Goal: Find specific page/section: Find specific page/section

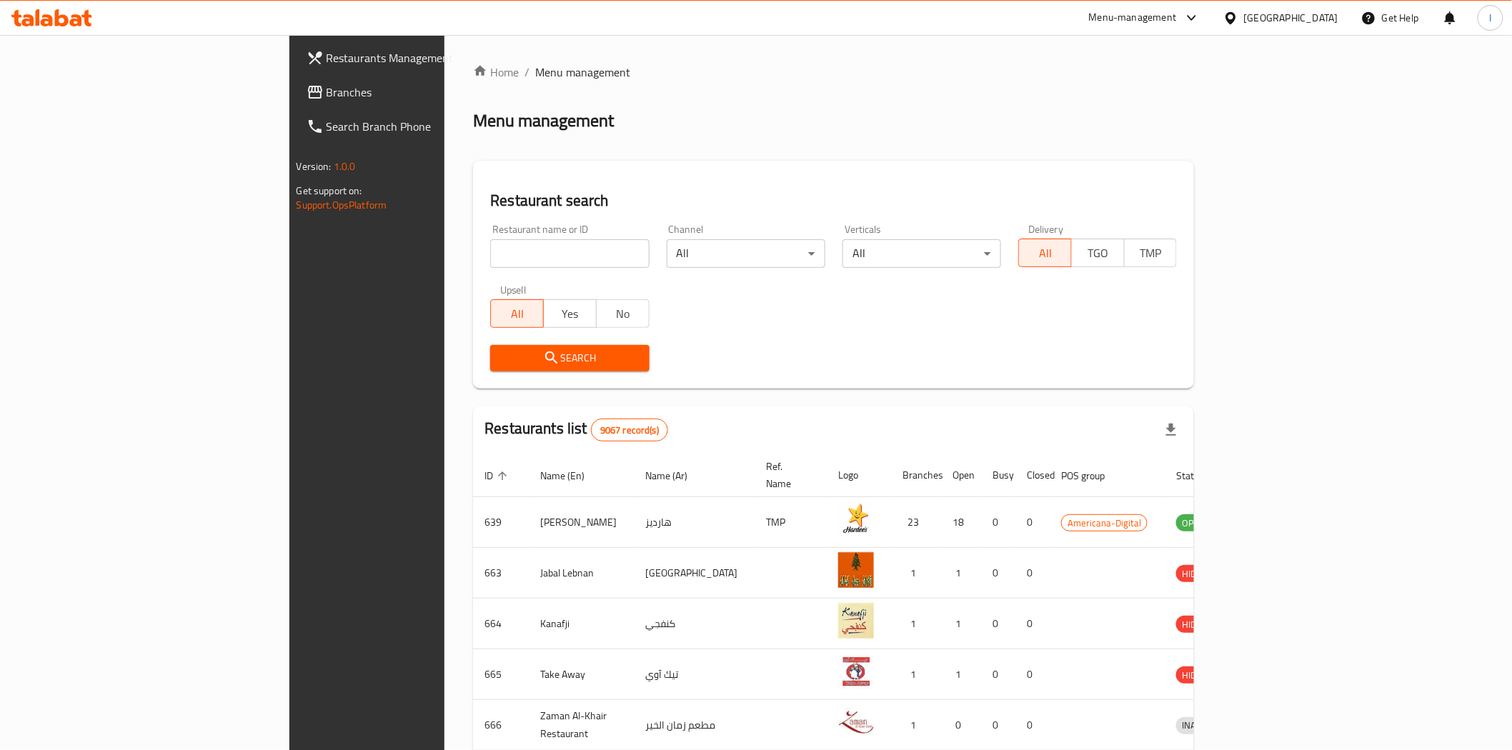
click at [490, 259] on input "search" at bounding box center [569, 253] width 159 height 29
type input "blaban"
click button "Search" at bounding box center [569, 358] width 159 height 26
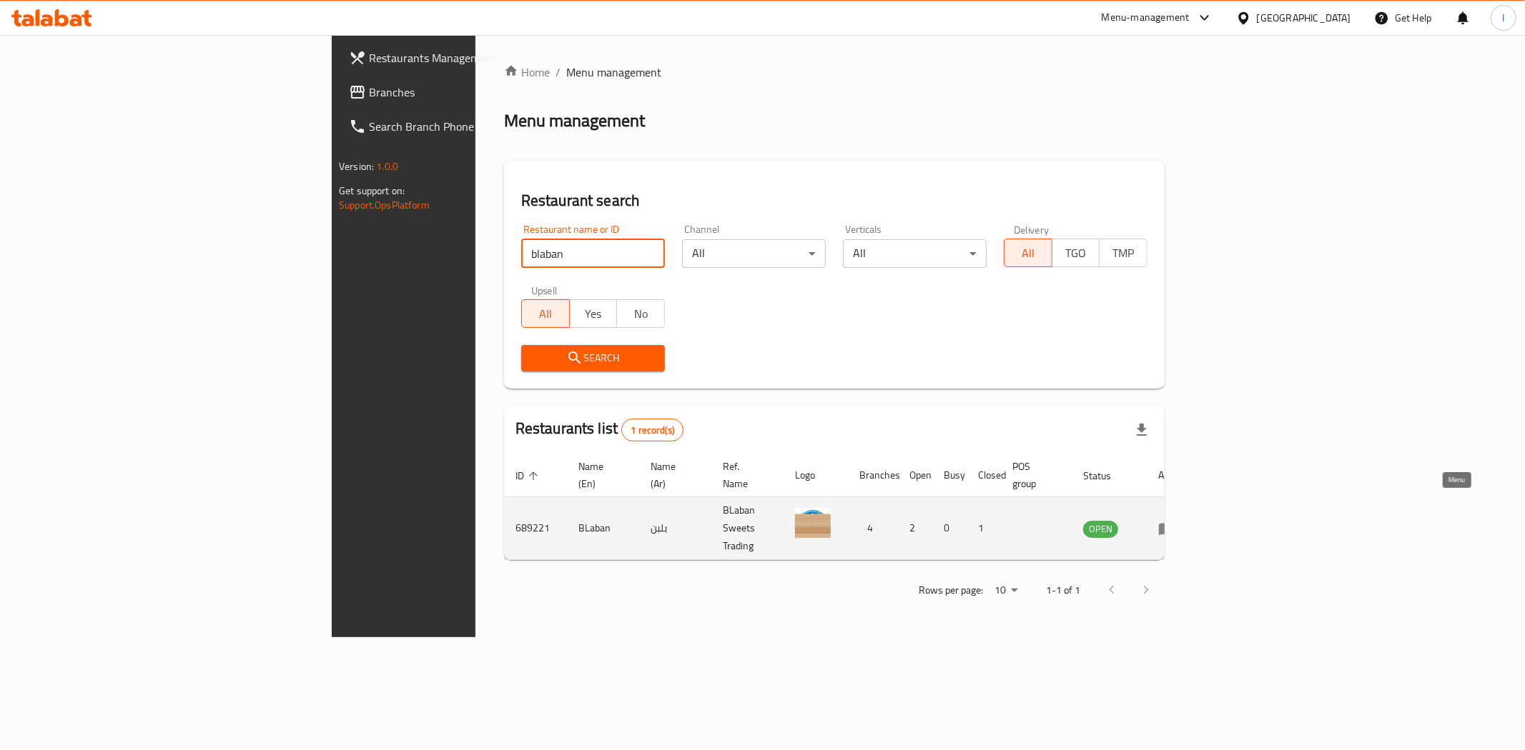
click at [1174, 523] on icon "enhanced table" at bounding box center [1167, 529] width 16 height 12
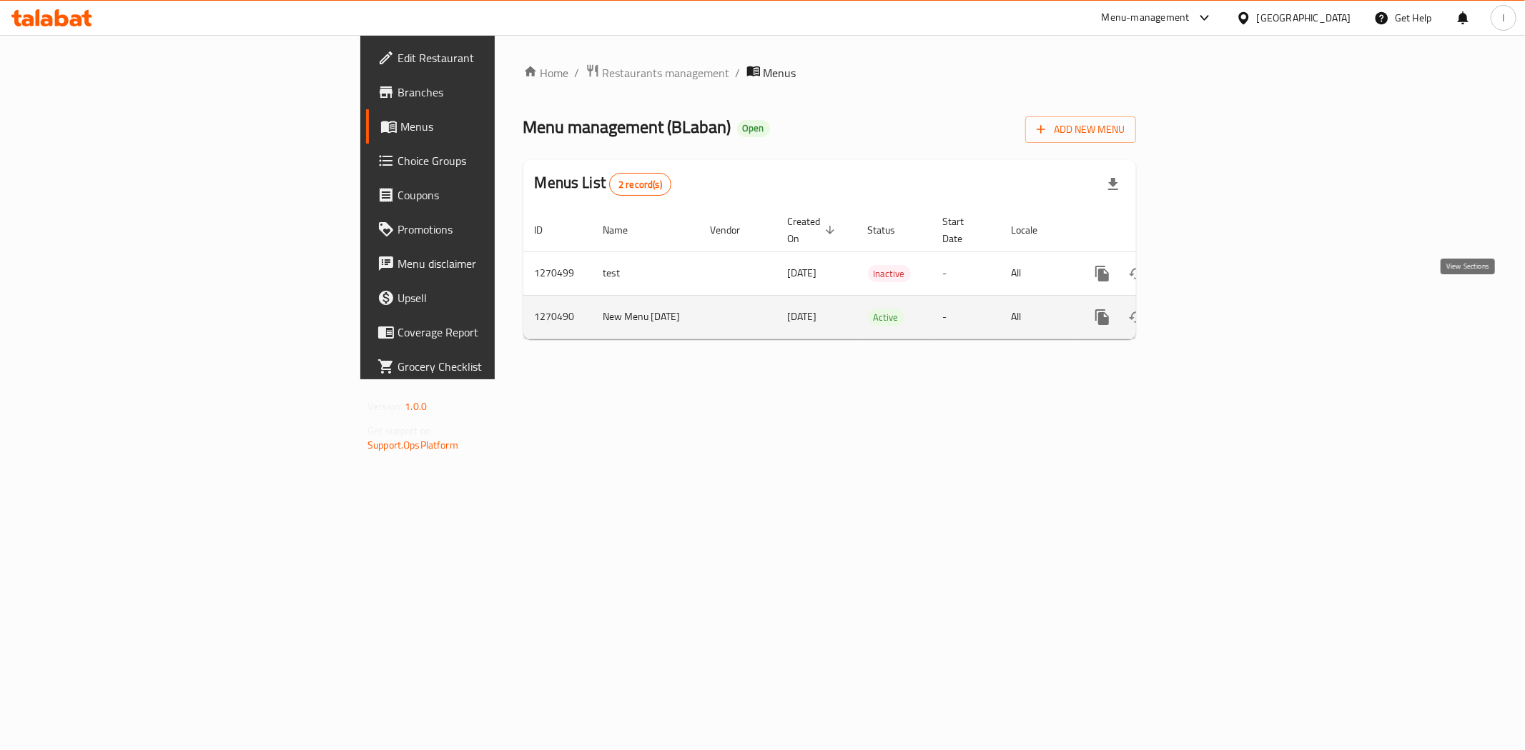
click at [1214, 309] on icon "enhanced table" at bounding box center [1205, 317] width 17 height 17
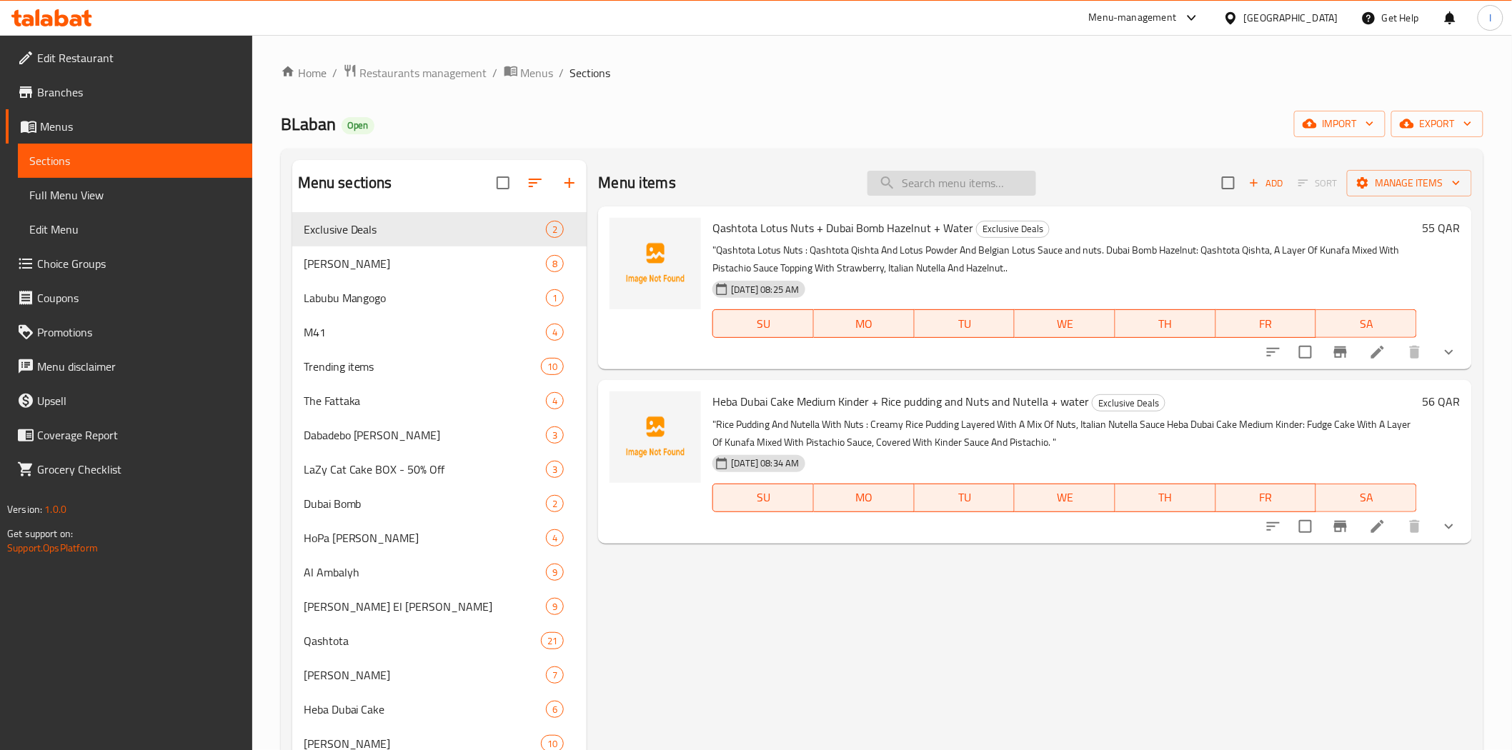
click at [938, 177] on input "search" at bounding box center [952, 183] width 169 height 25
paste input "Haba kinder small + Rice pudding and Nuts and Nutella + water"
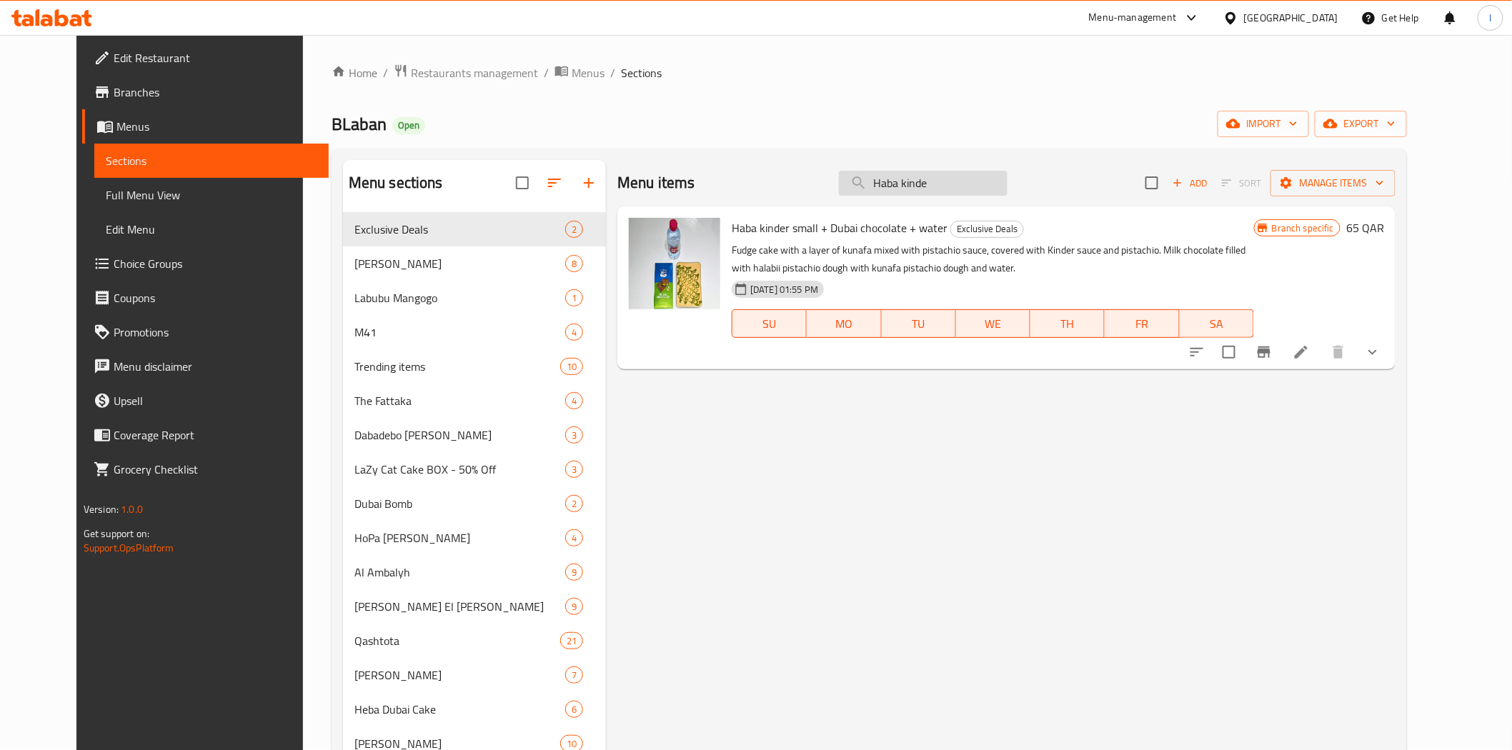
click at [971, 180] on input "Haba kinde" at bounding box center [923, 183] width 169 height 25
type input "H"
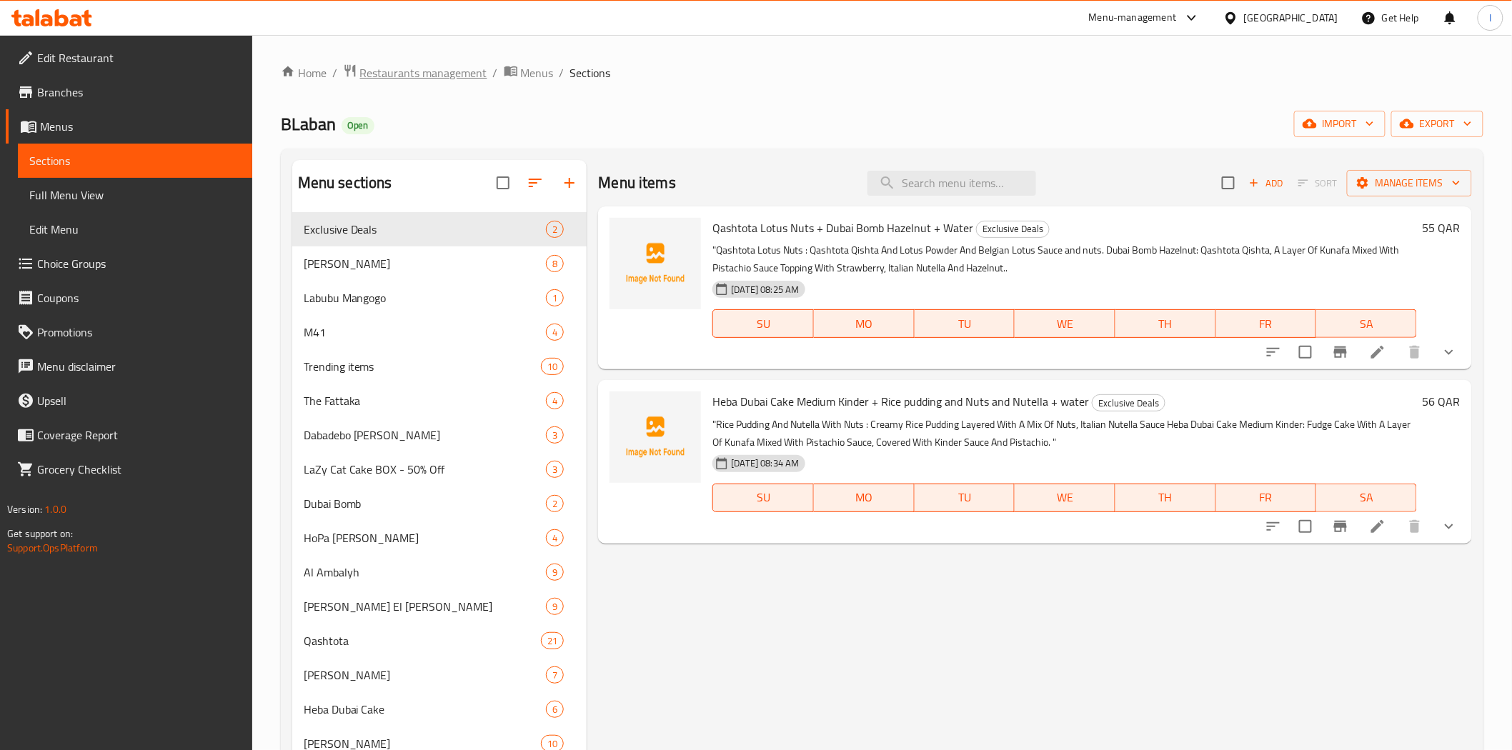
click at [454, 72] on span "Restaurants management" at bounding box center [423, 72] width 127 height 17
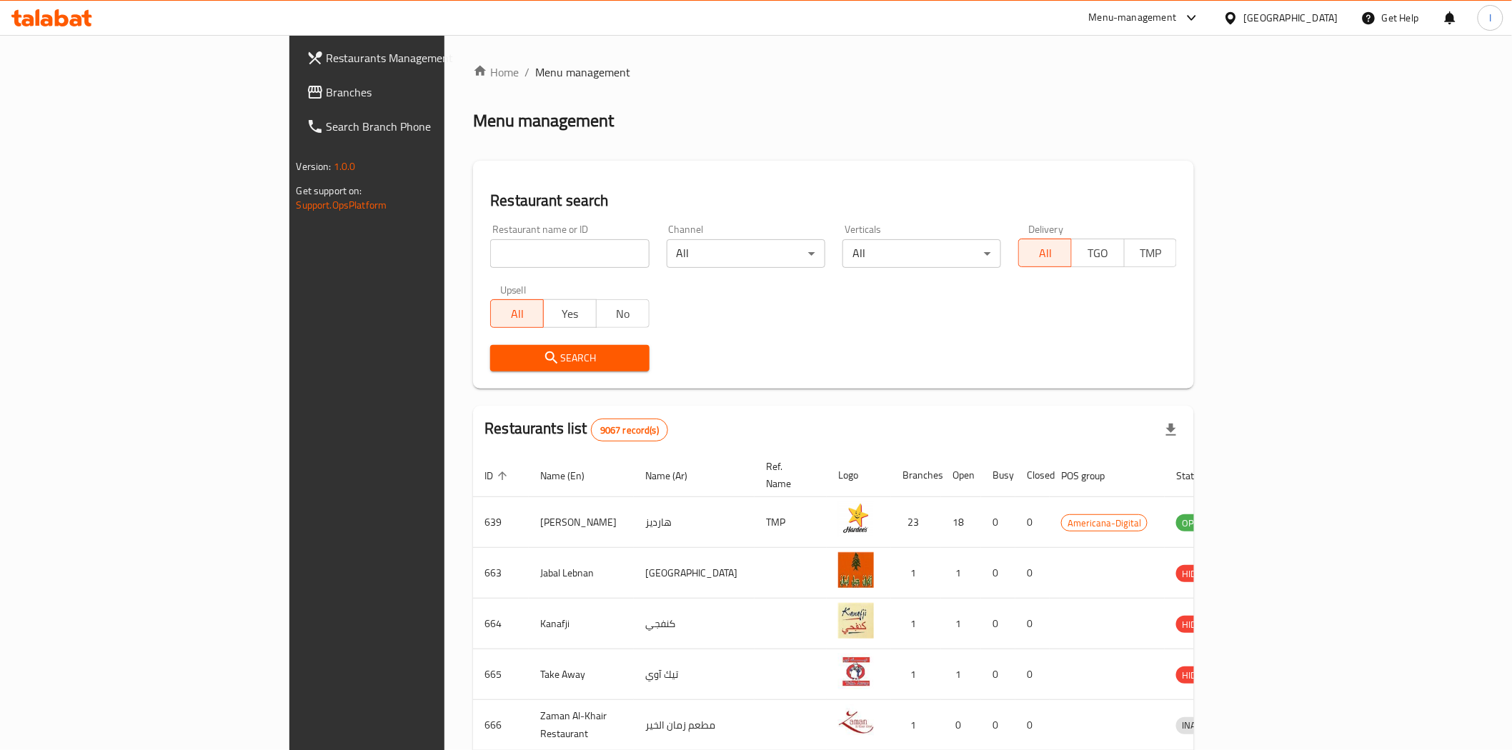
click at [500, 259] on input "search" at bounding box center [569, 253] width 159 height 29
paste input "699367"
type input "699367"
click at [537, 370] on button "Search" at bounding box center [569, 358] width 159 height 26
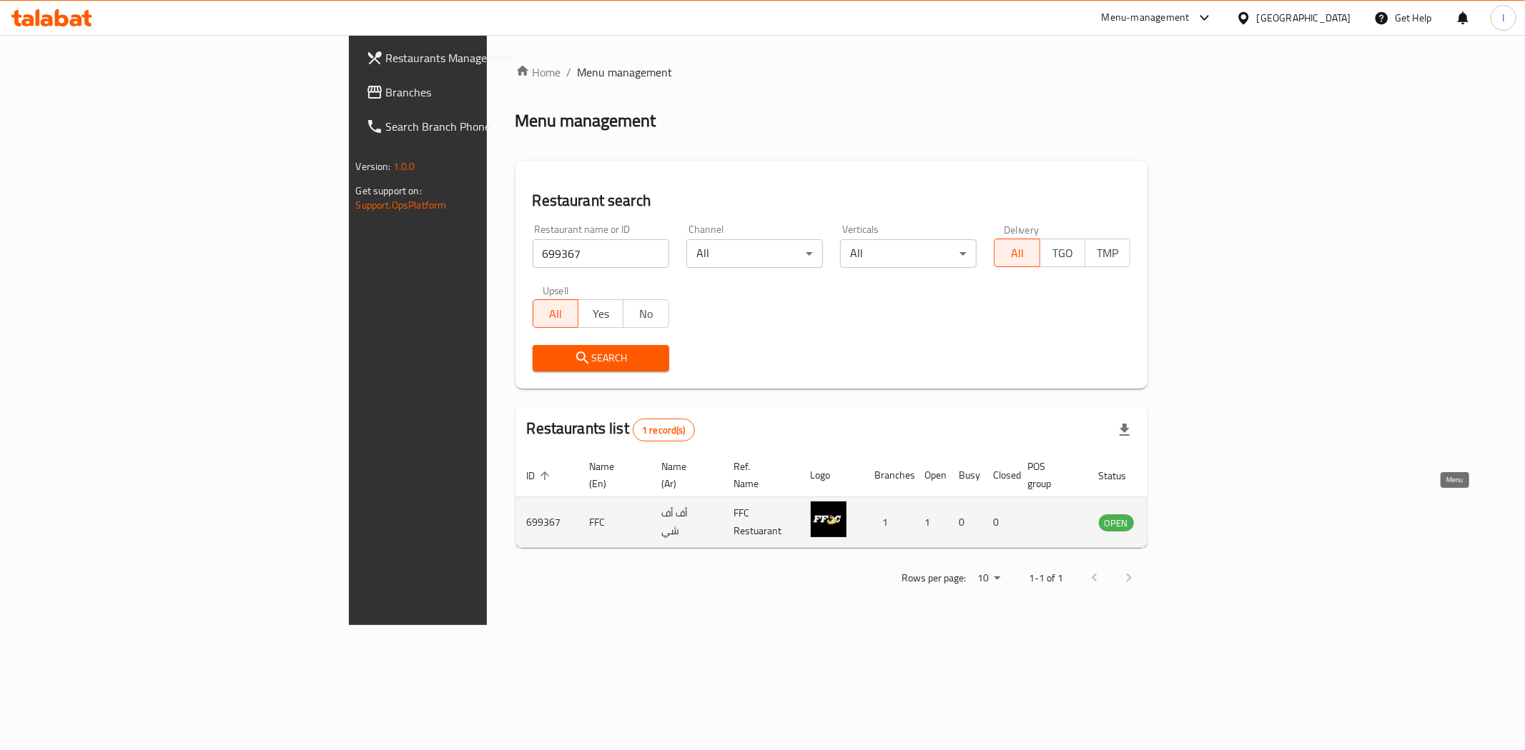
click at [1190, 517] on icon "enhanced table" at bounding box center [1182, 523] width 16 height 12
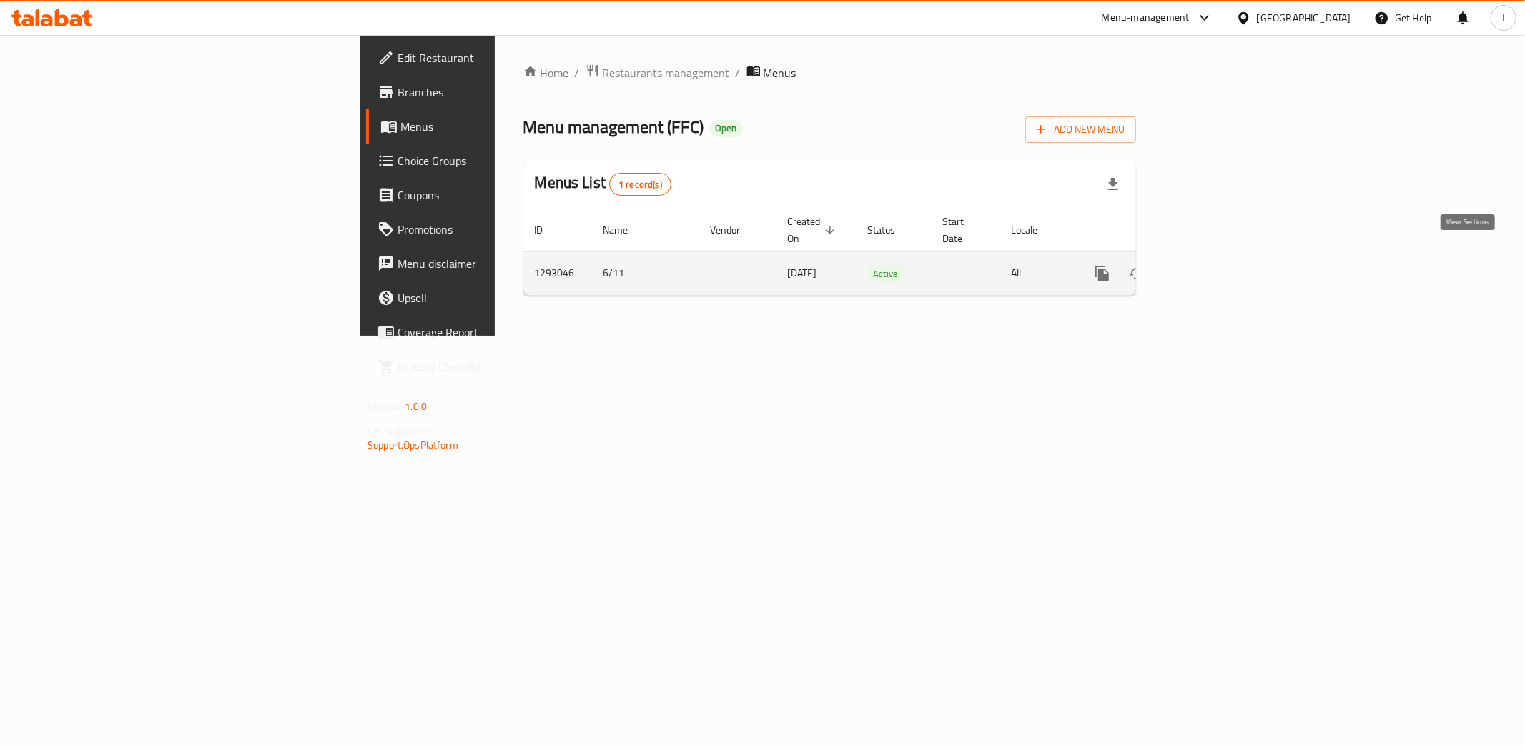
click at [1222, 267] on link "enhanced table" at bounding box center [1205, 274] width 34 height 34
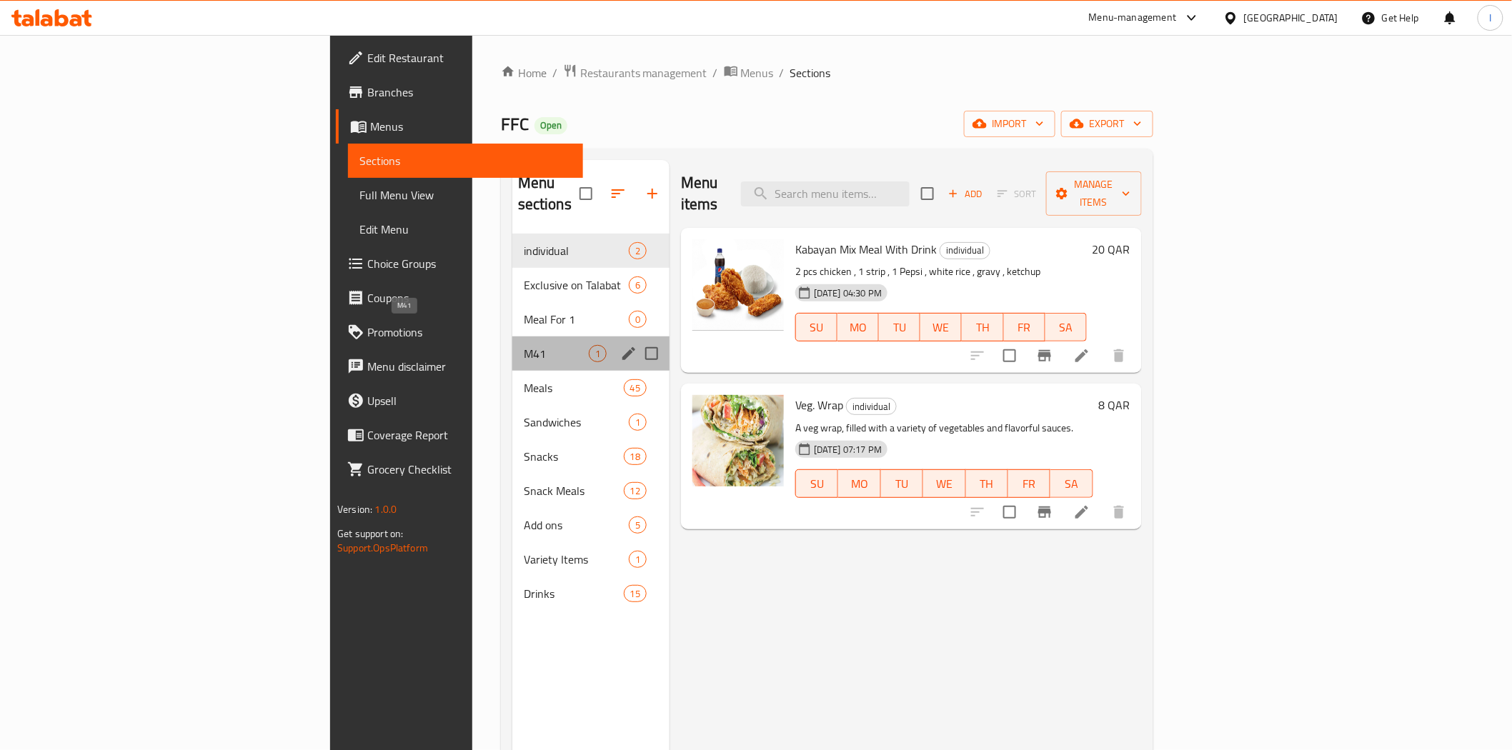
click at [524, 345] on span "M41" at bounding box center [556, 353] width 65 height 17
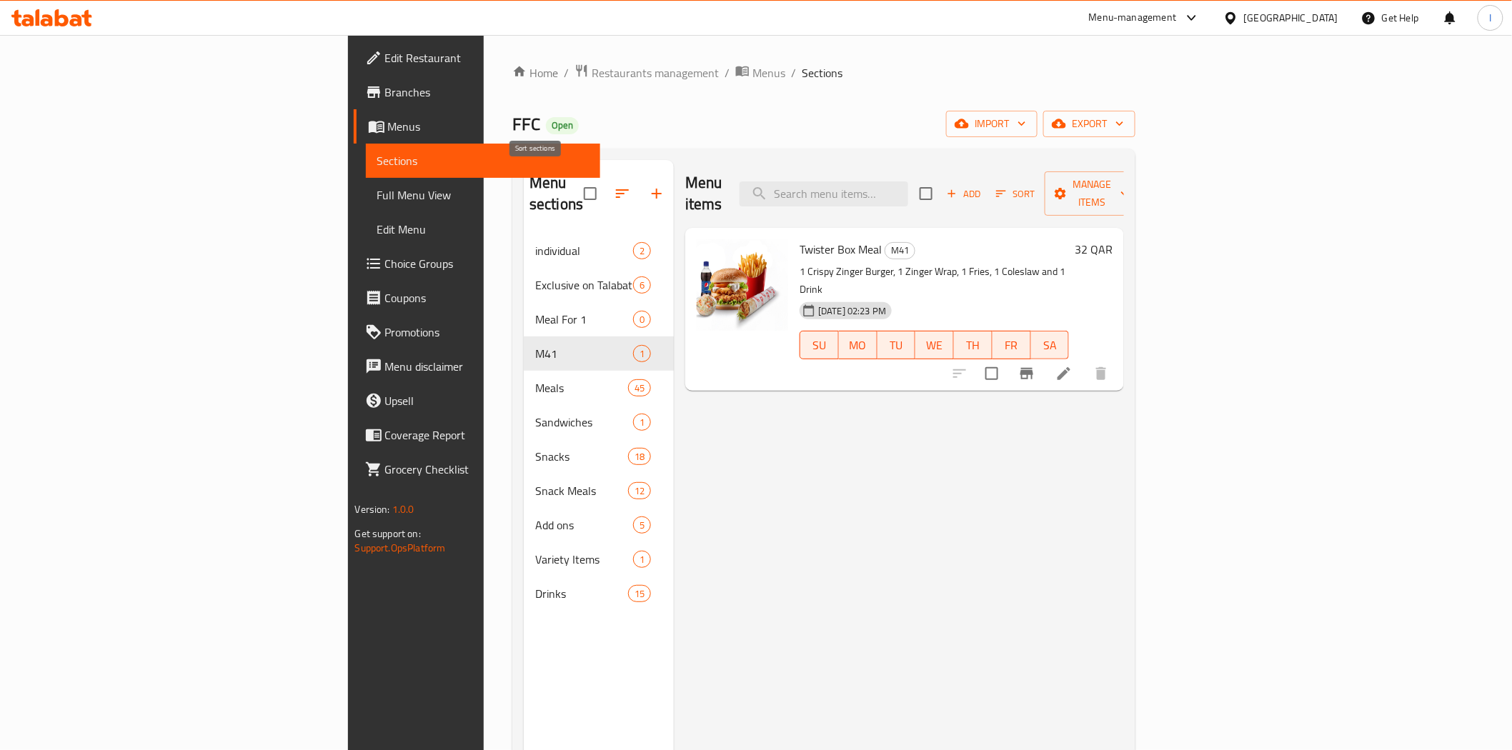
click at [614, 185] on icon "button" at bounding box center [622, 193] width 17 height 17
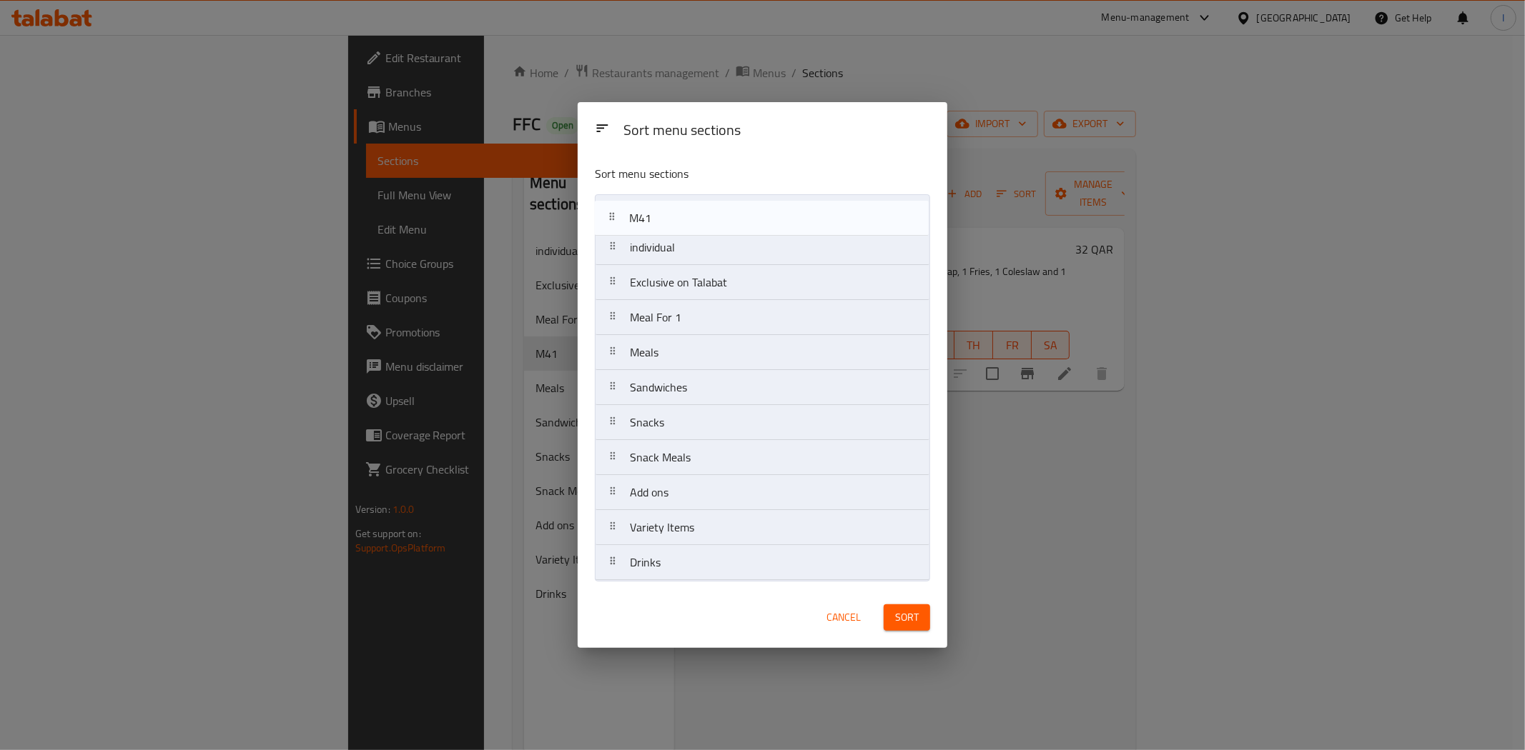
drag, startPoint x: 615, startPoint y: 327, endPoint x: 615, endPoint y: 224, distance: 102.9
click at [615, 224] on nav "individual Exclusive on Talabat Meal For 1 M41 Meals Sandwiches Snacks Snack Me…" at bounding box center [762, 387] width 335 height 387
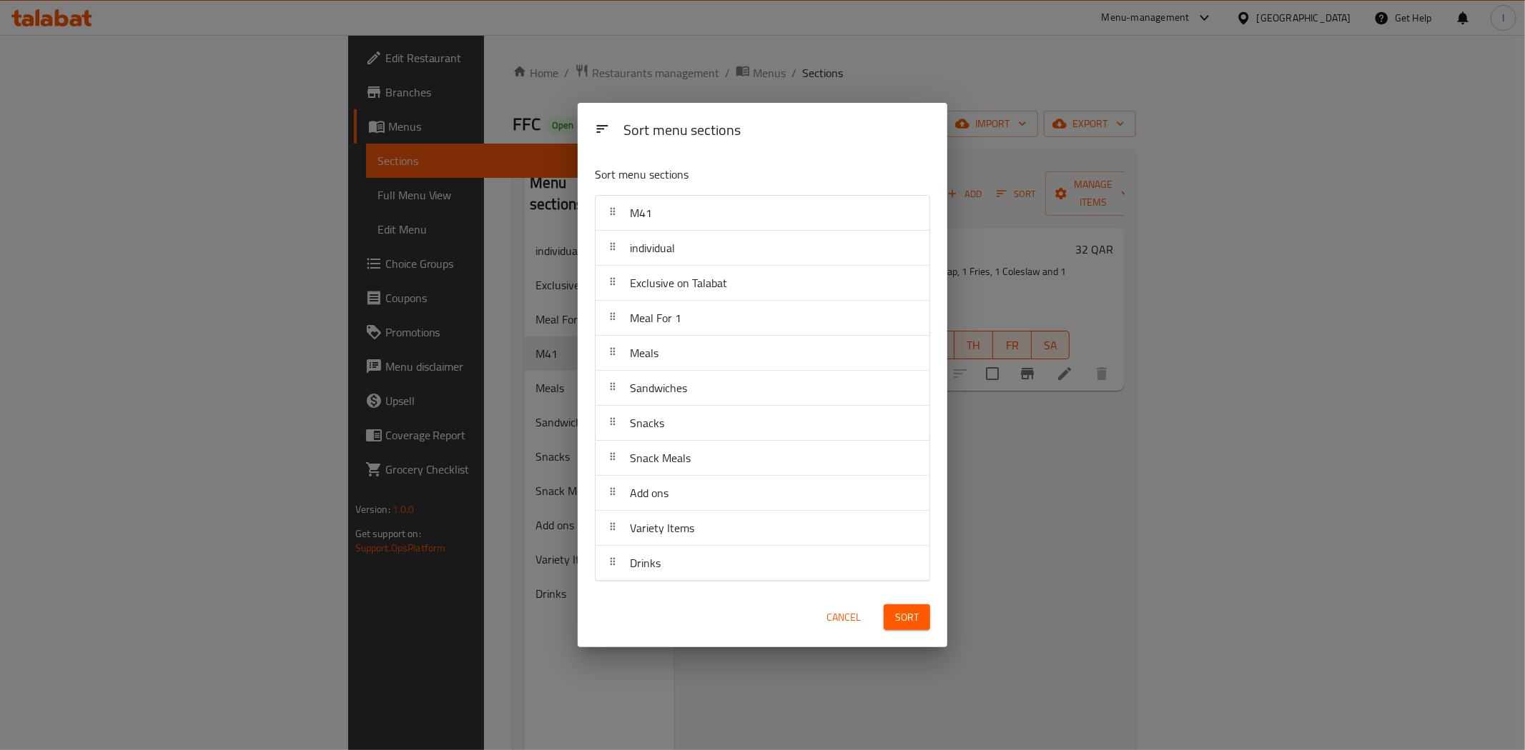
click at [905, 625] on span "Sort" at bounding box center [907, 618] width 24 height 18
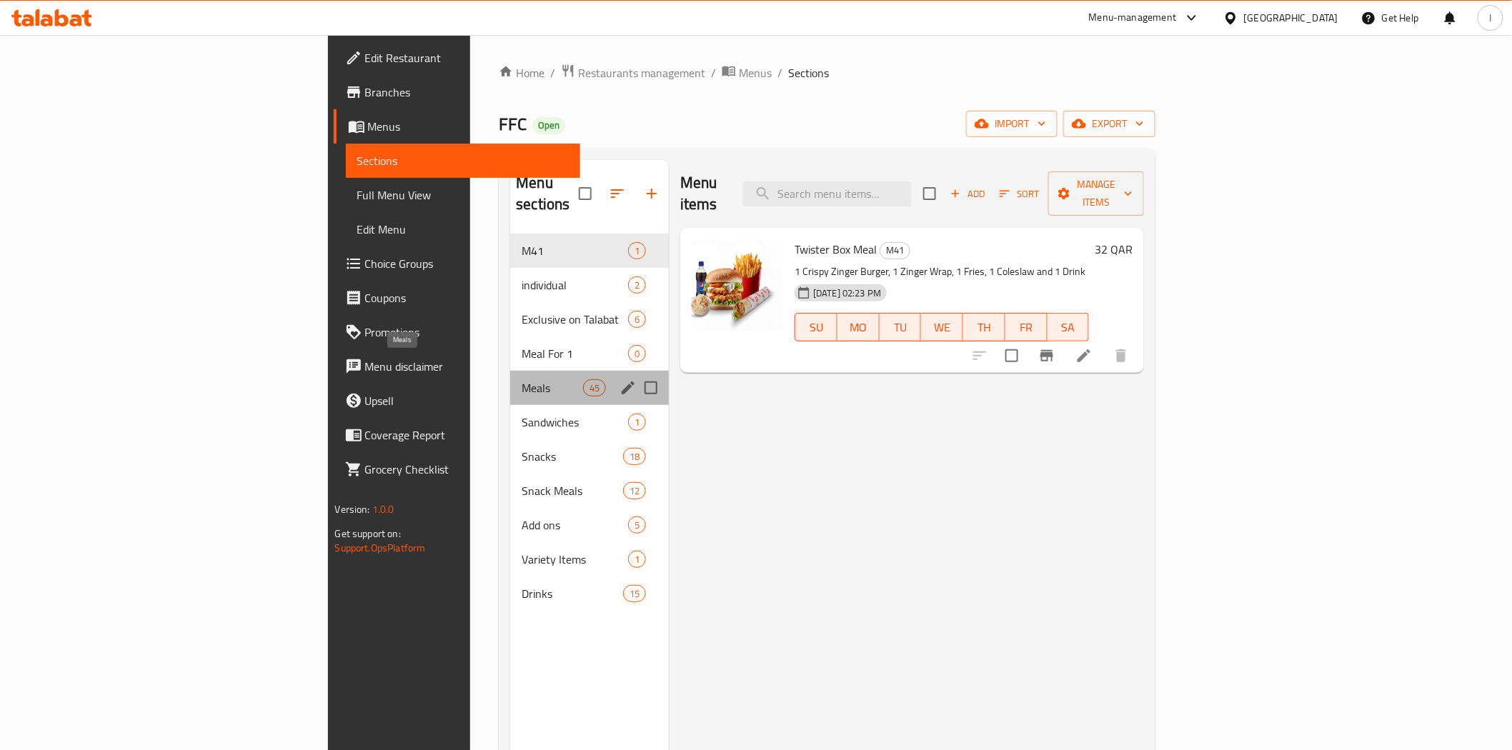
click at [522, 380] on span "Meals" at bounding box center [552, 388] width 61 height 17
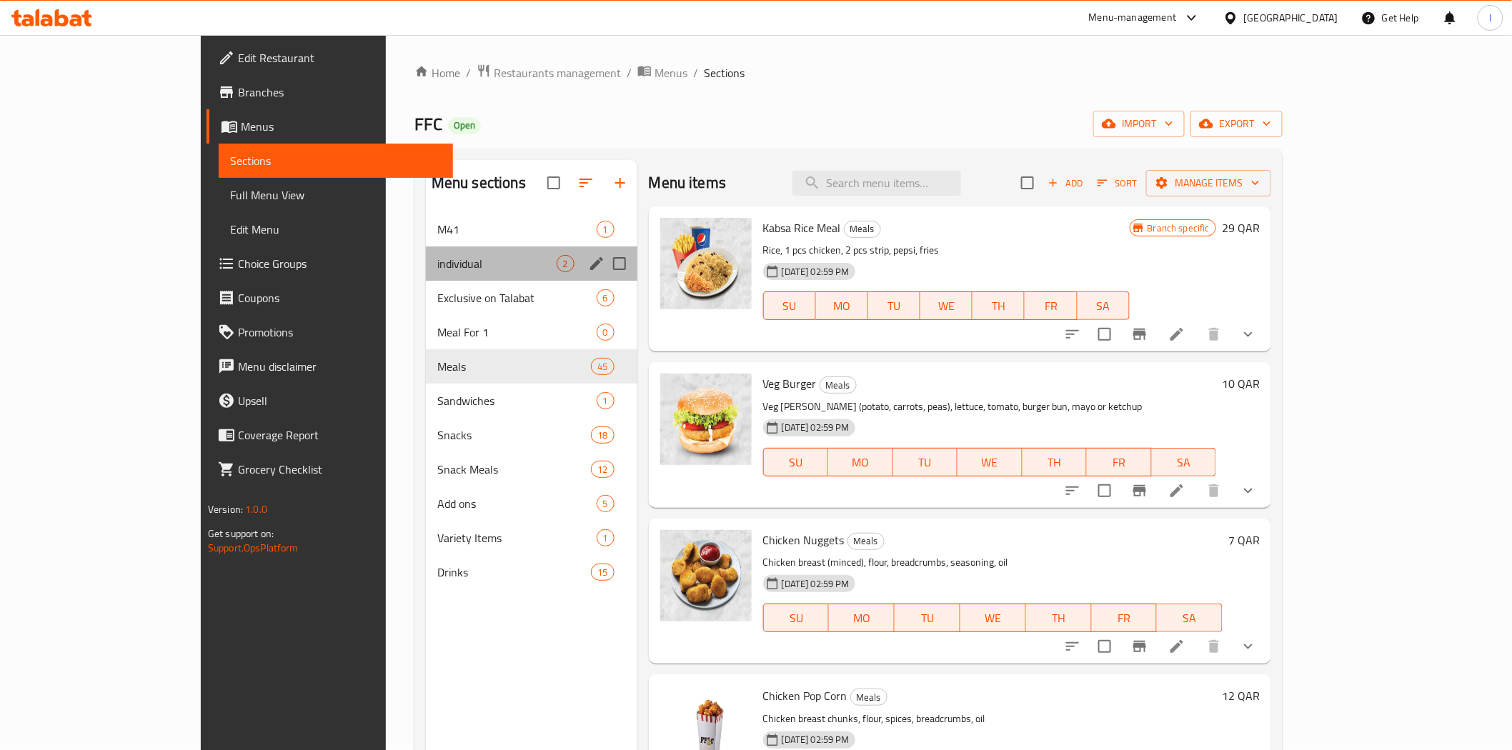
click at [426, 252] on div "individual 2" at bounding box center [532, 264] width 212 height 34
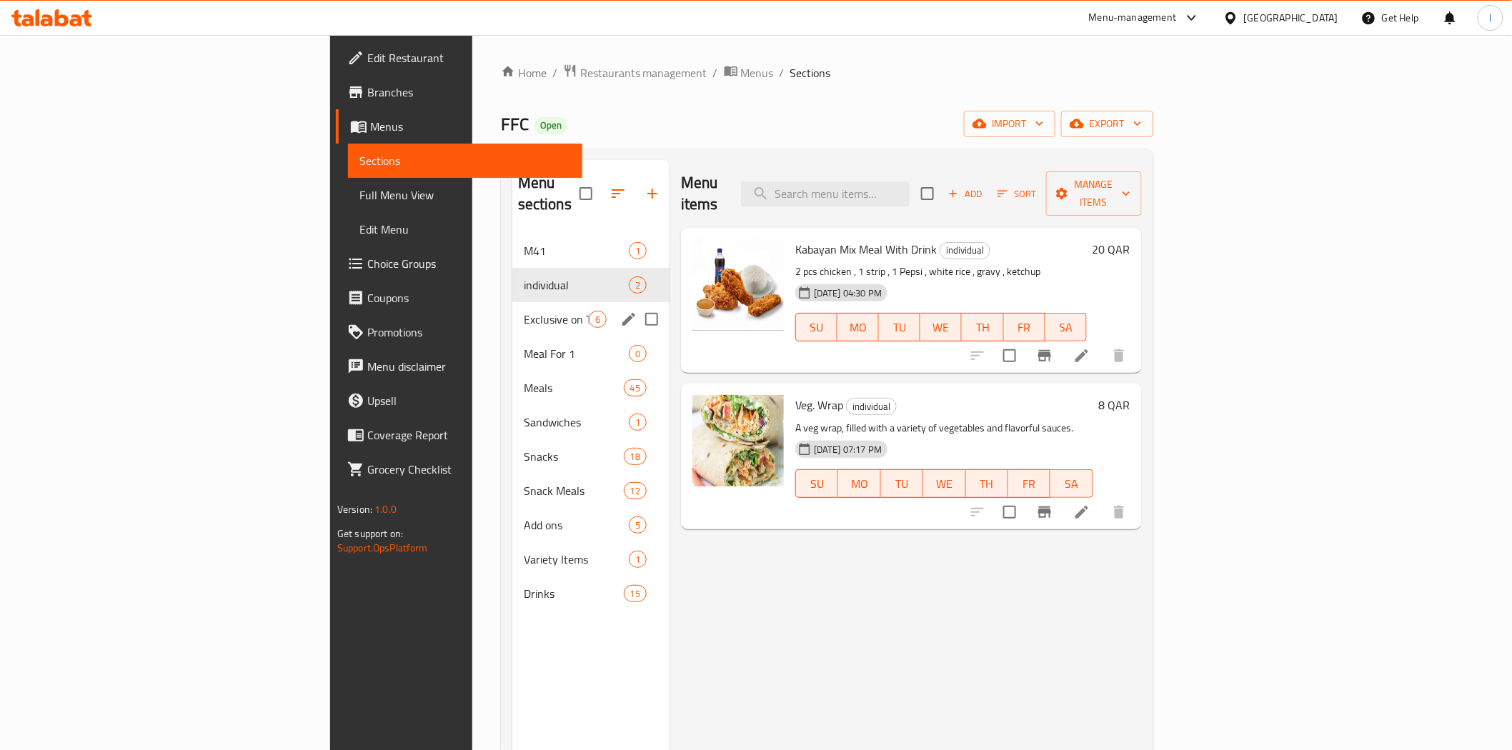
click at [512, 311] on div "Exclusive on Talabat 6" at bounding box center [590, 319] width 157 height 34
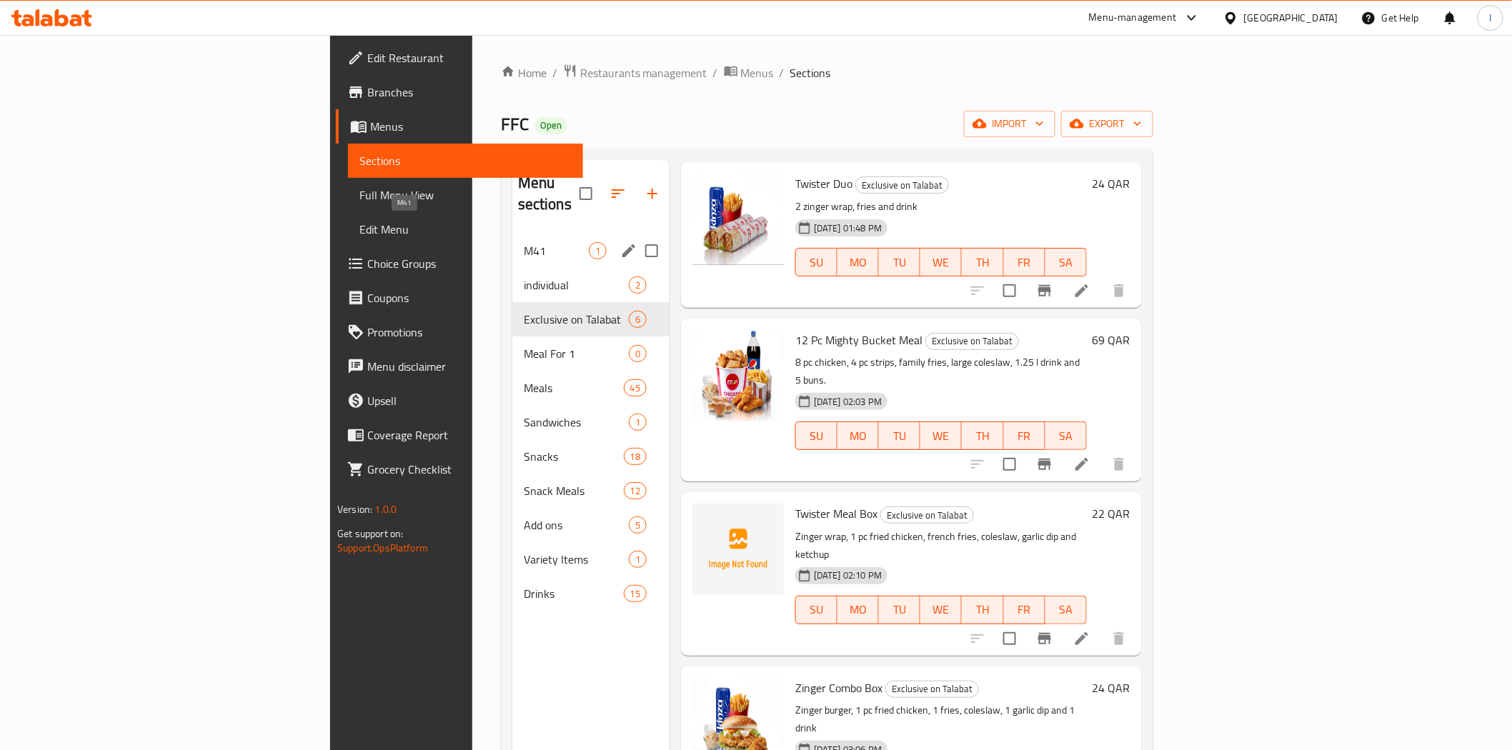
click at [524, 242] on span "M41" at bounding box center [556, 250] width 65 height 17
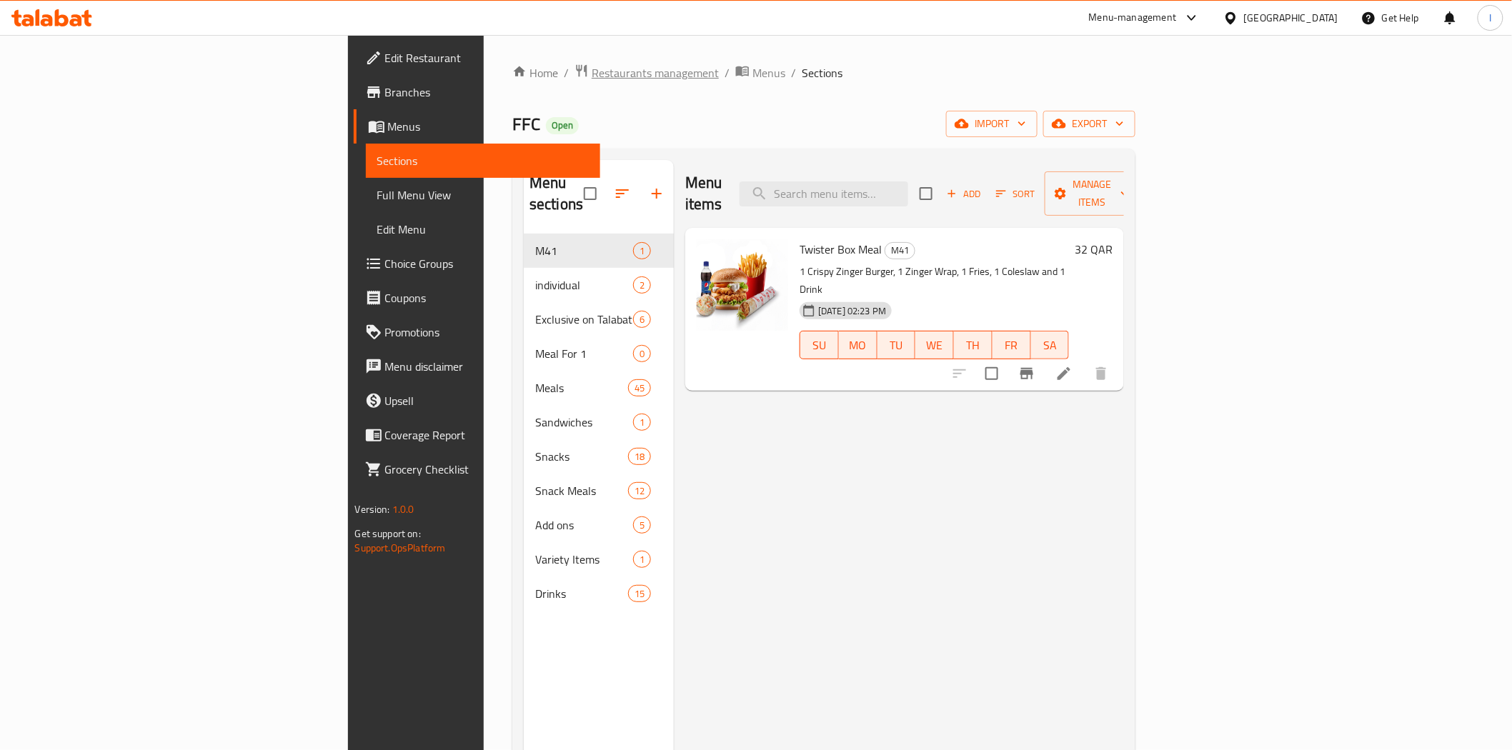
click at [592, 69] on span "Restaurants management" at bounding box center [655, 72] width 127 height 17
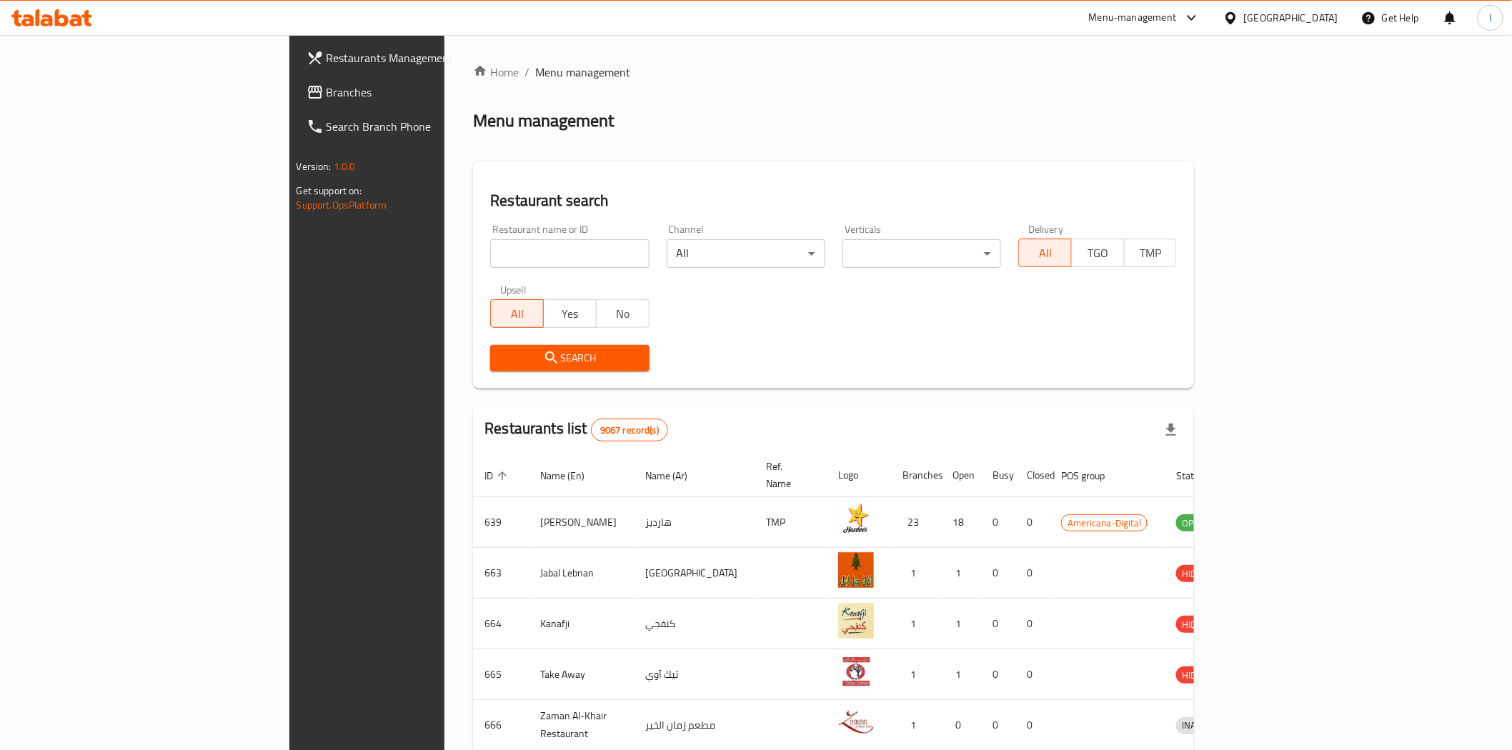
click at [490, 253] on input "search" at bounding box center [569, 253] width 159 height 29
paste input "672077"
type input "672077"
click at [534, 360] on span "Search" at bounding box center [570, 359] width 136 height 18
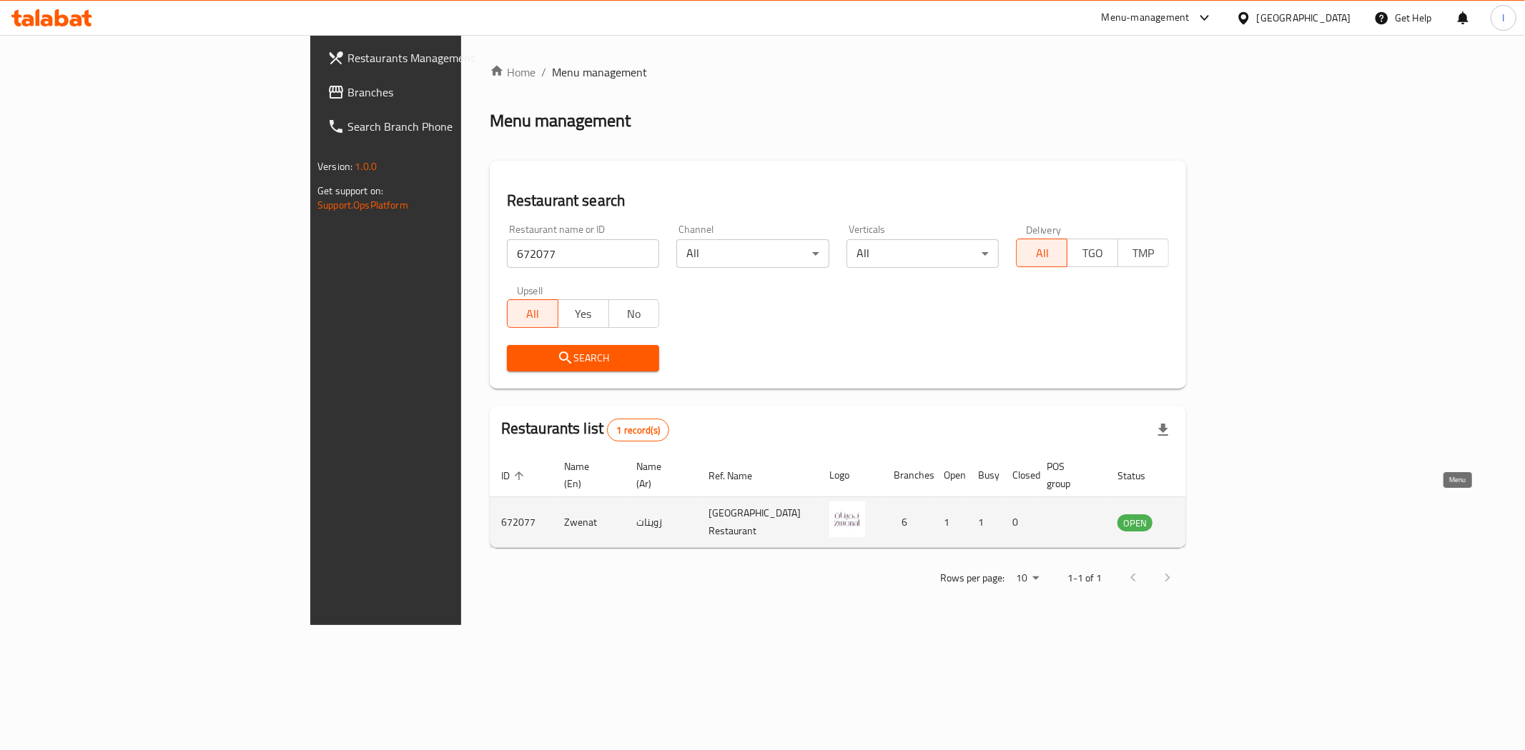
click at [1209, 517] on icon "enhanced table" at bounding box center [1201, 523] width 16 height 12
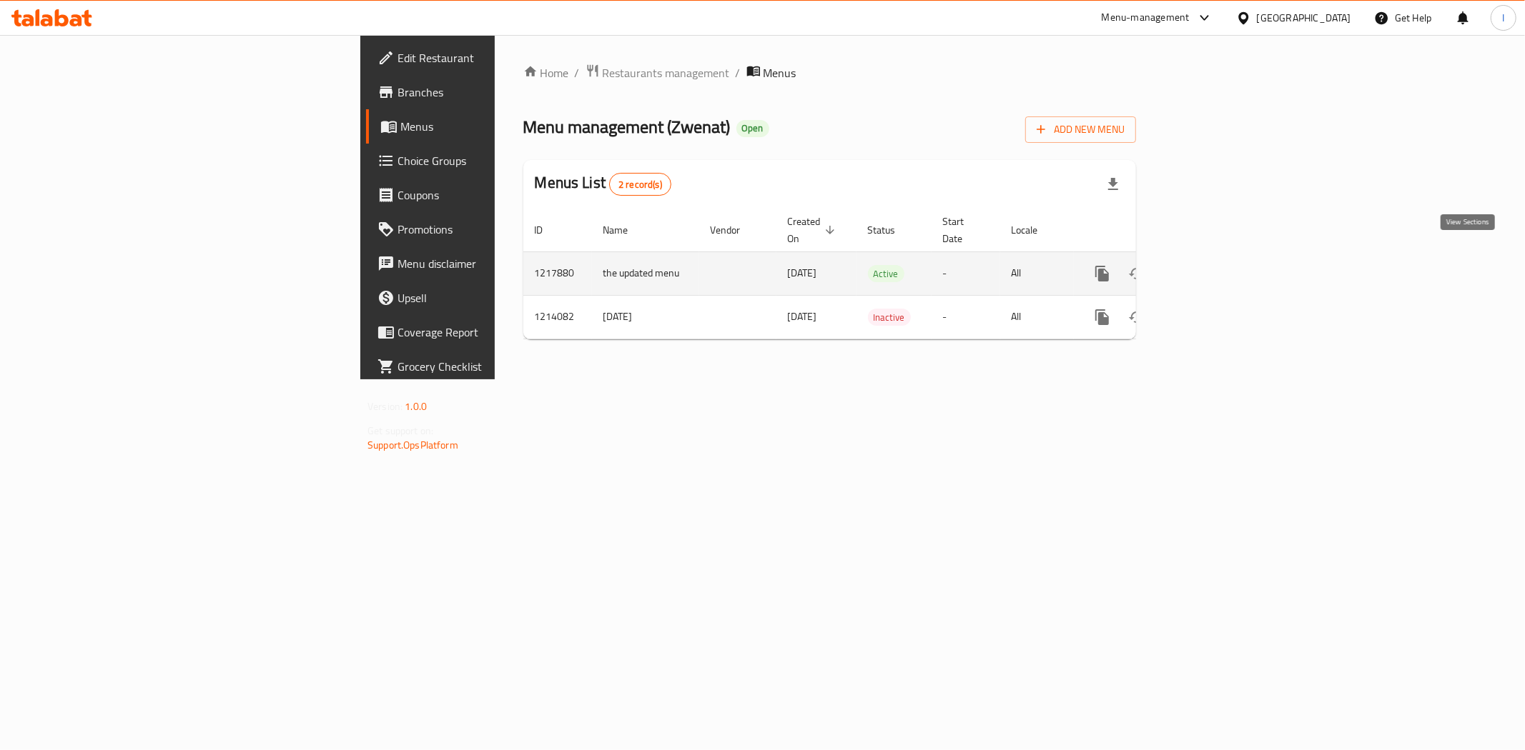
click at [1214, 265] on icon "enhanced table" at bounding box center [1205, 273] width 17 height 17
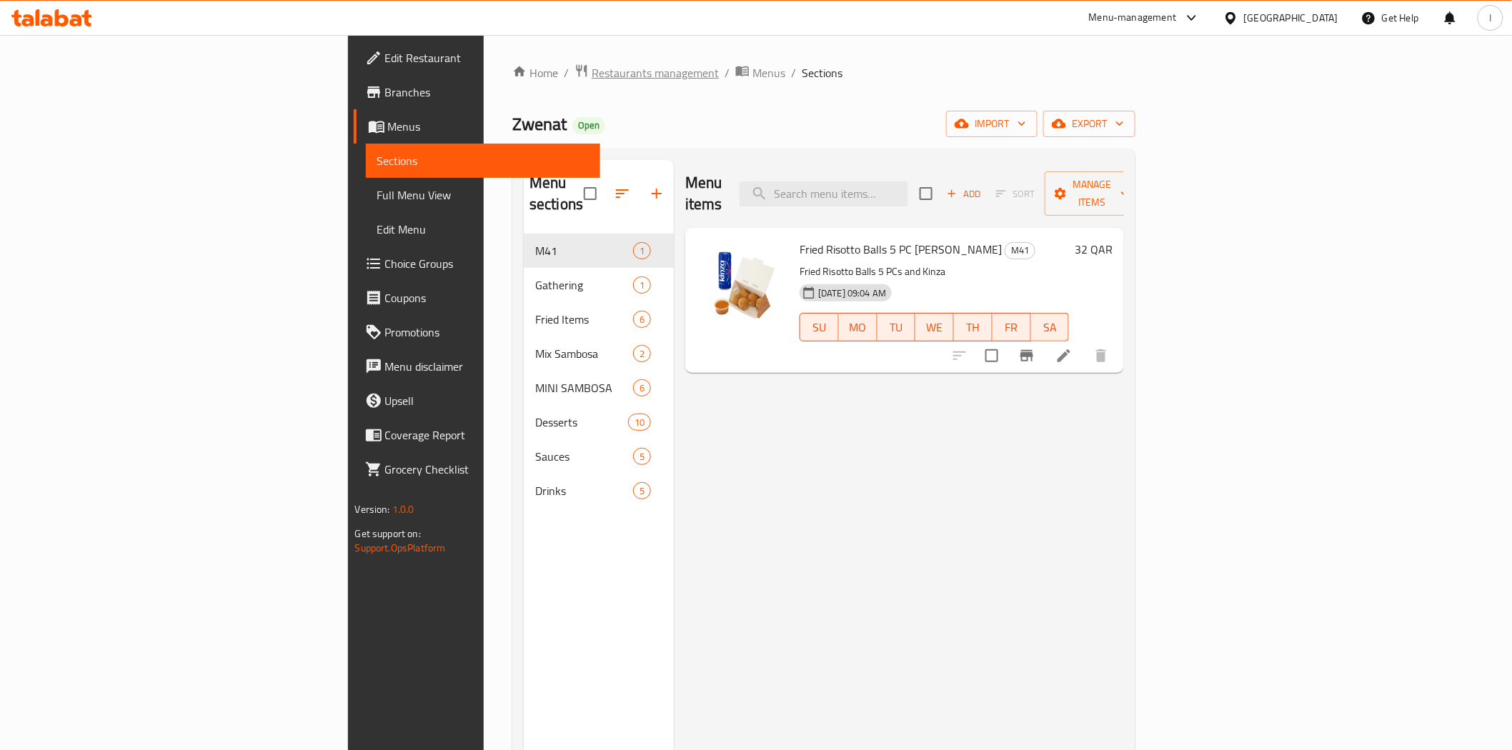
click at [592, 72] on span "Restaurants management" at bounding box center [655, 72] width 127 height 17
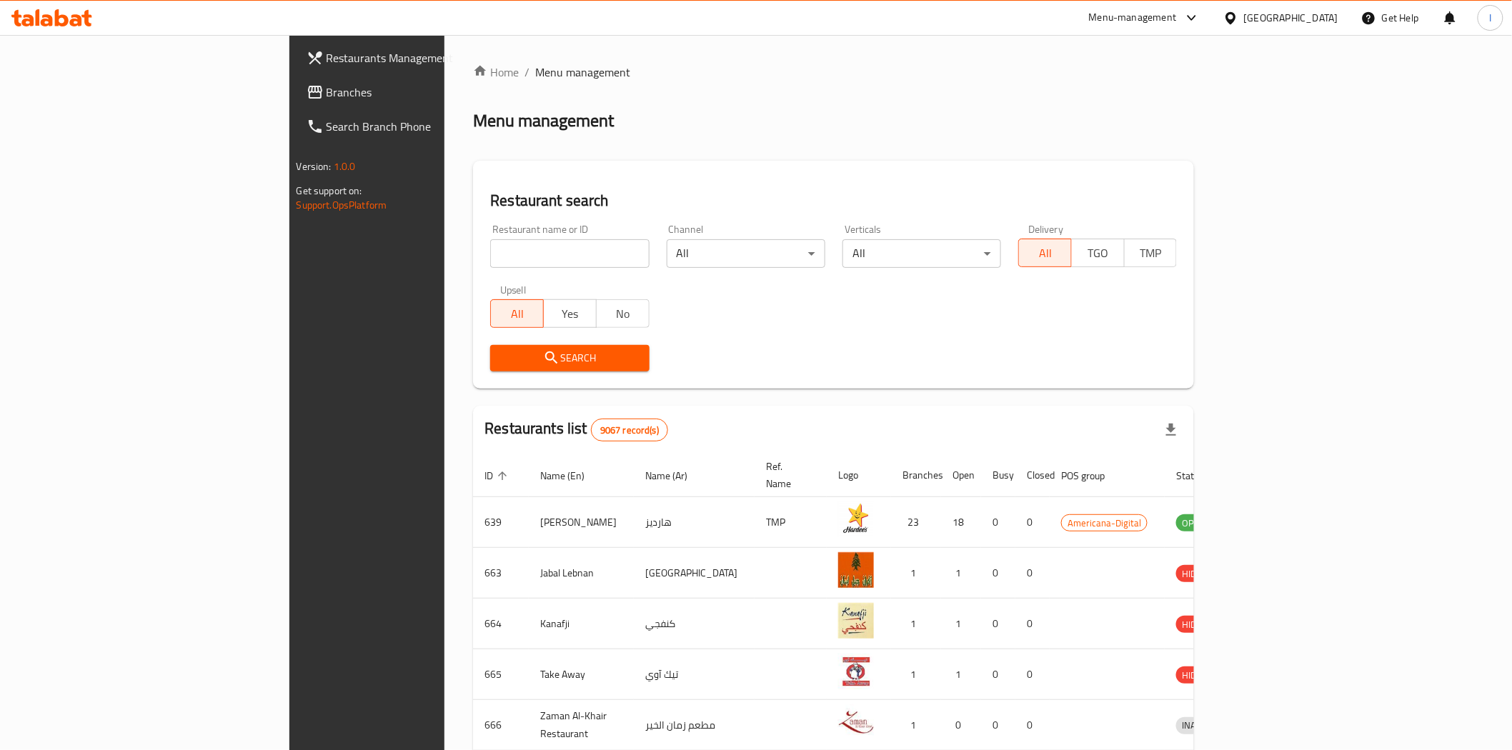
click at [490, 247] on input "search" at bounding box center [569, 253] width 159 height 29
paste input "691451"
type input "691451"
click at [502, 356] on span "Search" at bounding box center [570, 359] width 136 height 18
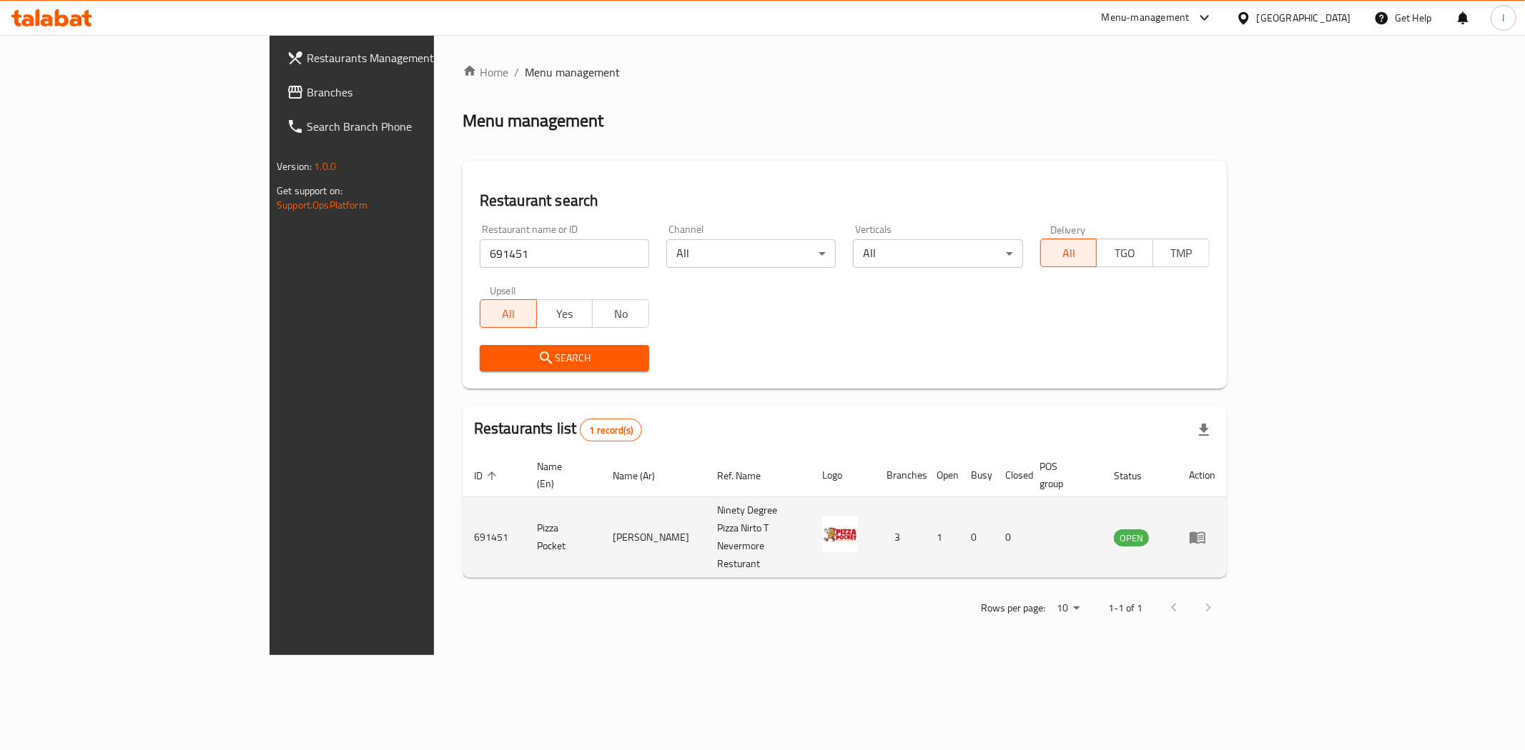
click at [1205, 532] on icon "enhanced table" at bounding box center [1197, 538] width 16 height 12
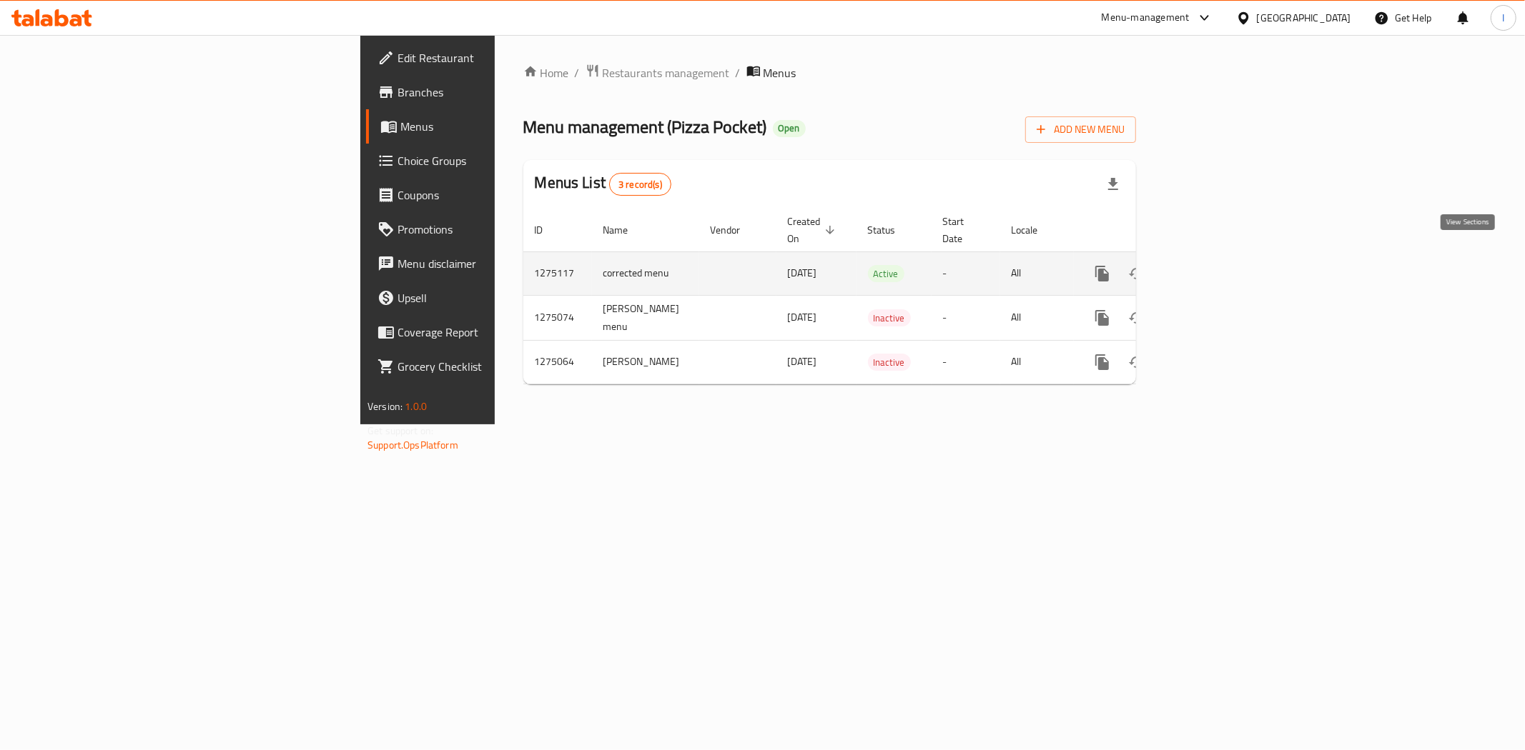
click at [1214, 265] on icon "enhanced table" at bounding box center [1205, 273] width 17 height 17
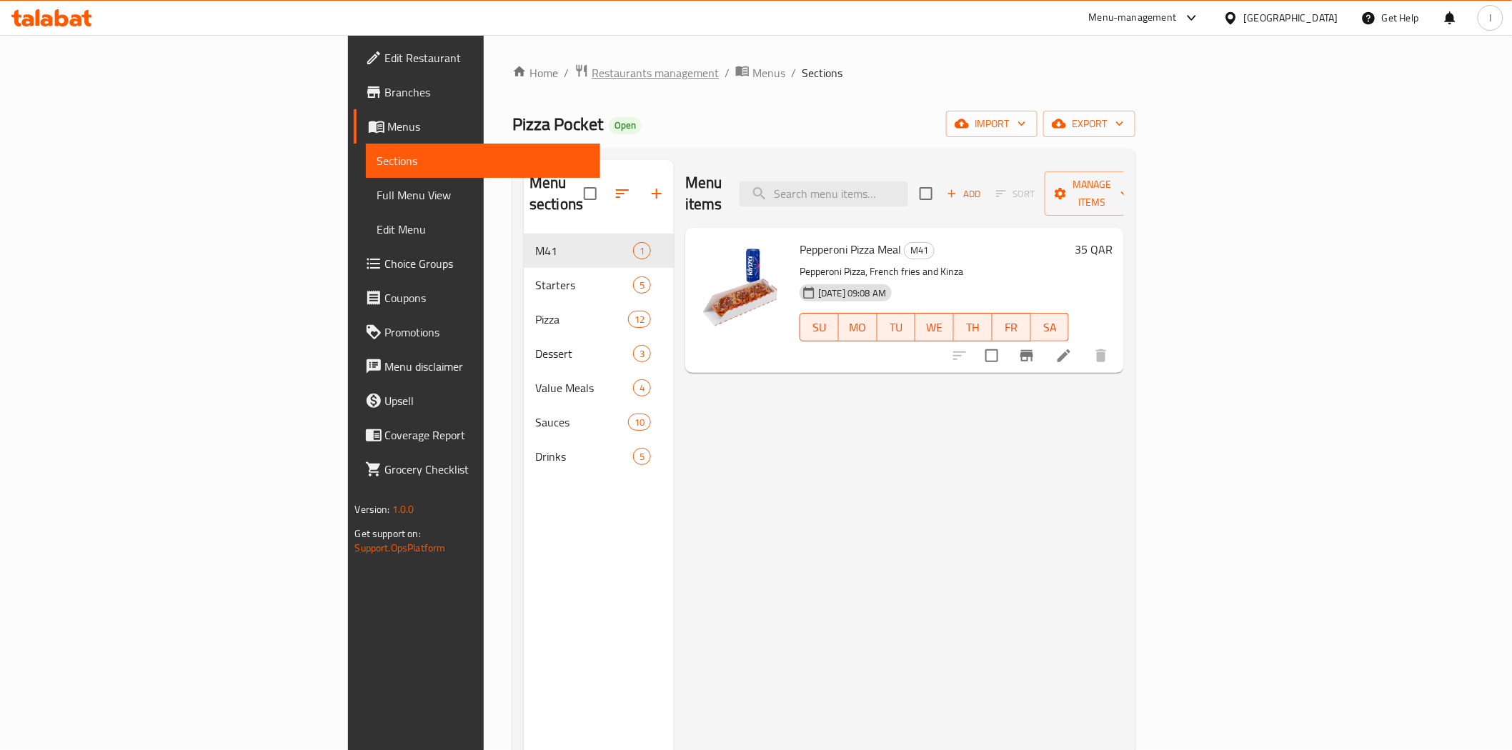
click at [592, 69] on span "Restaurants management" at bounding box center [655, 72] width 127 height 17
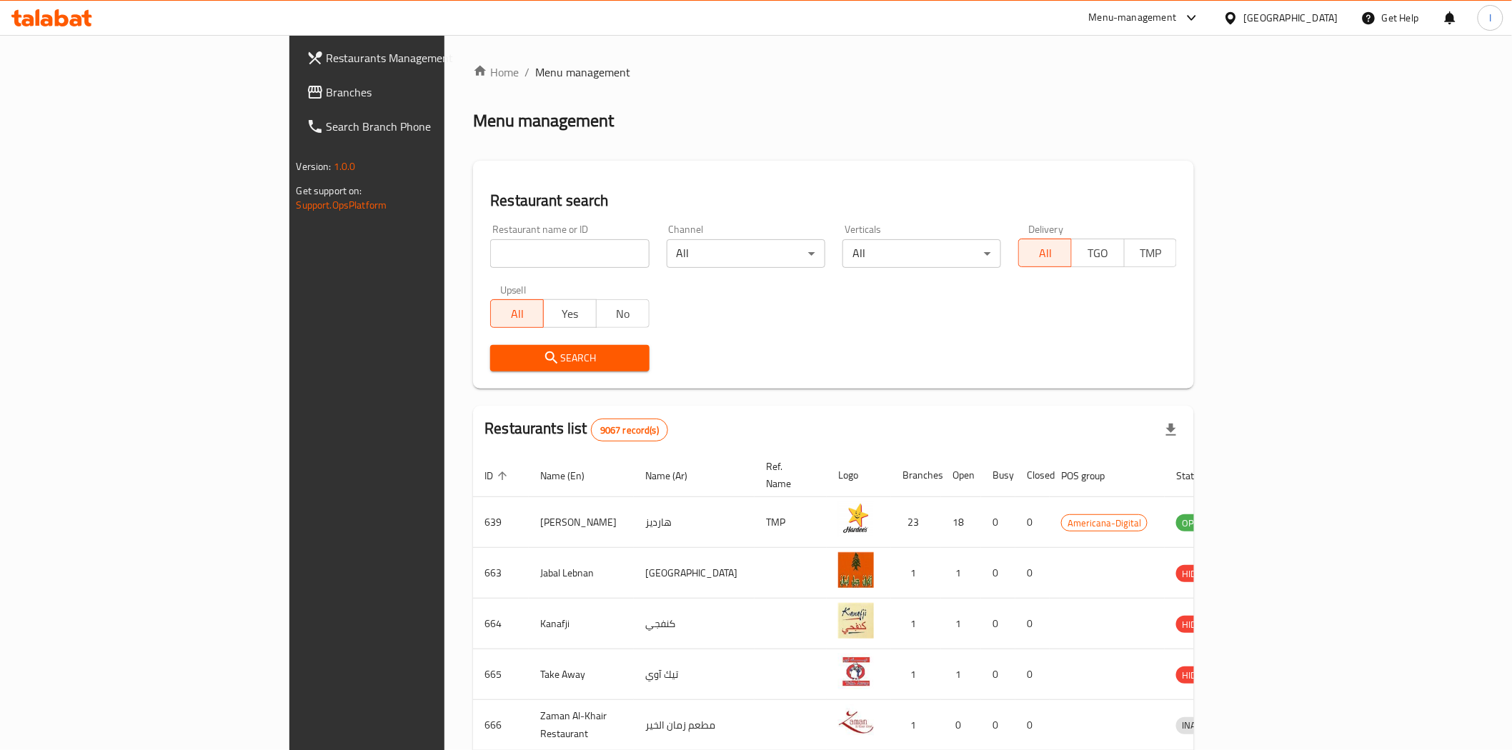
click at [490, 248] on input "search" at bounding box center [569, 253] width 159 height 29
paste input "767050"
click at [502, 355] on span "Search" at bounding box center [570, 359] width 136 height 18
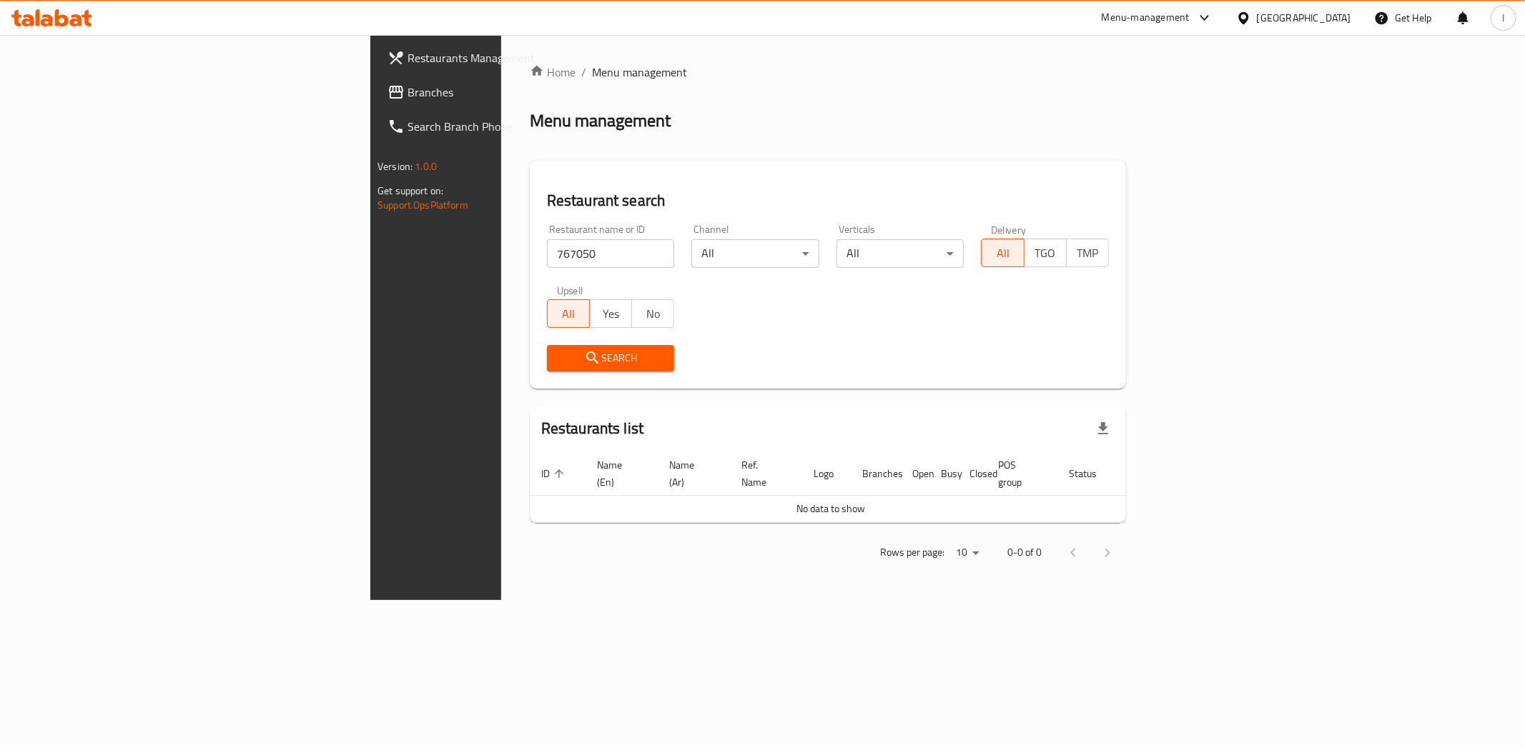
click at [558, 355] on span "Search" at bounding box center [610, 359] width 105 height 18
click at [547, 247] on input "767050" at bounding box center [611, 253] width 128 height 29
paste input "699523"
type input "699523"
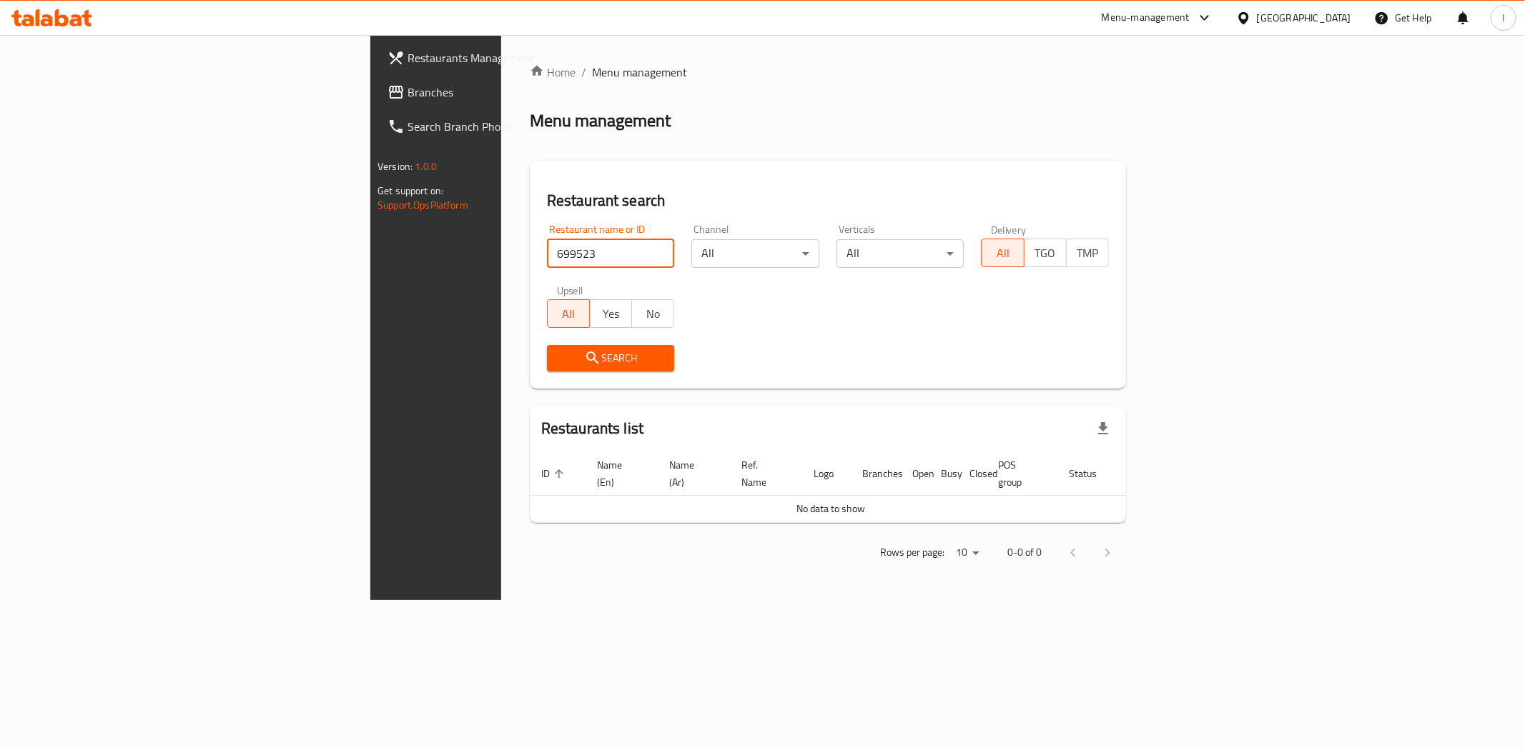
click at [558, 357] on span "Search" at bounding box center [610, 359] width 105 height 18
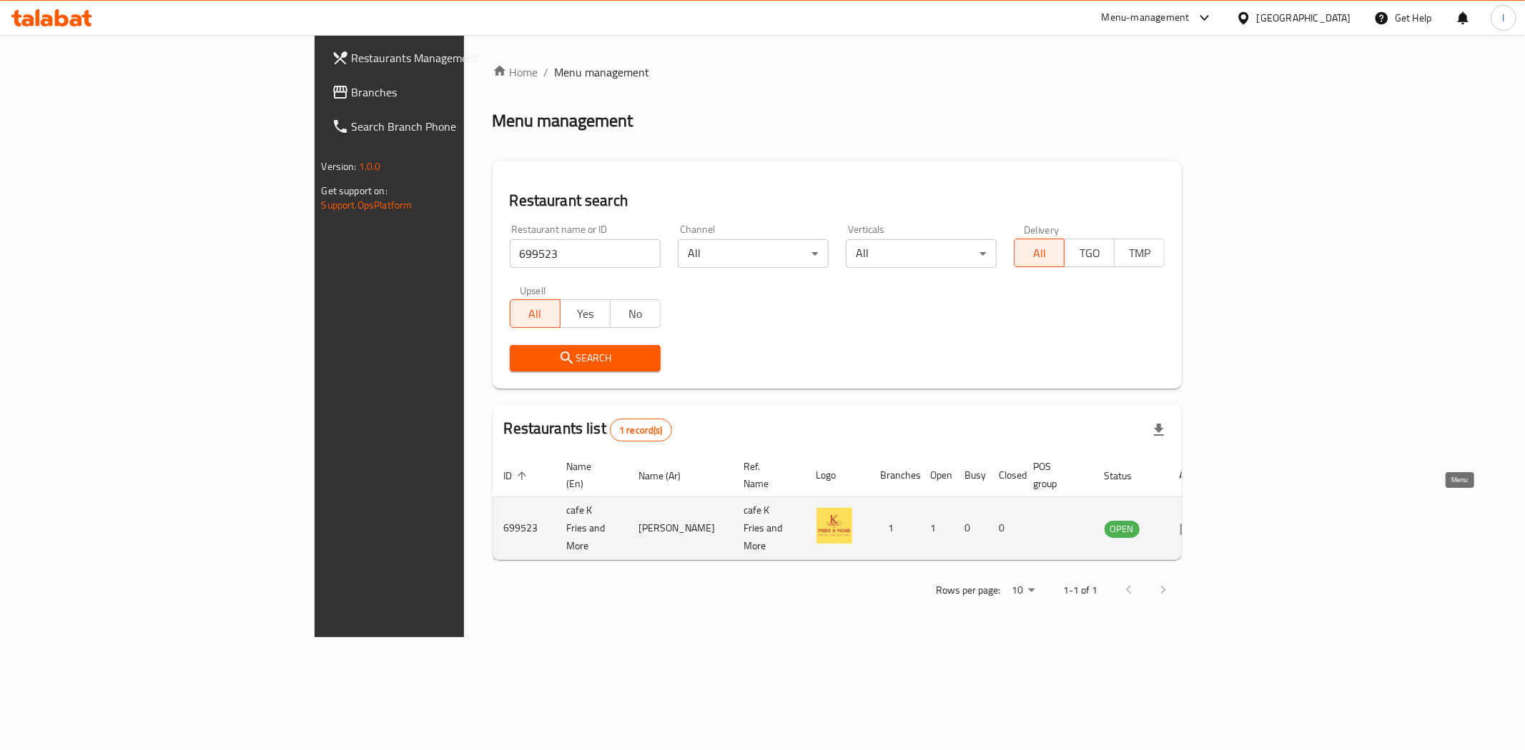
click at [1196, 523] on icon "enhanced table" at bounding box center [1188, 529] width 16 height 12
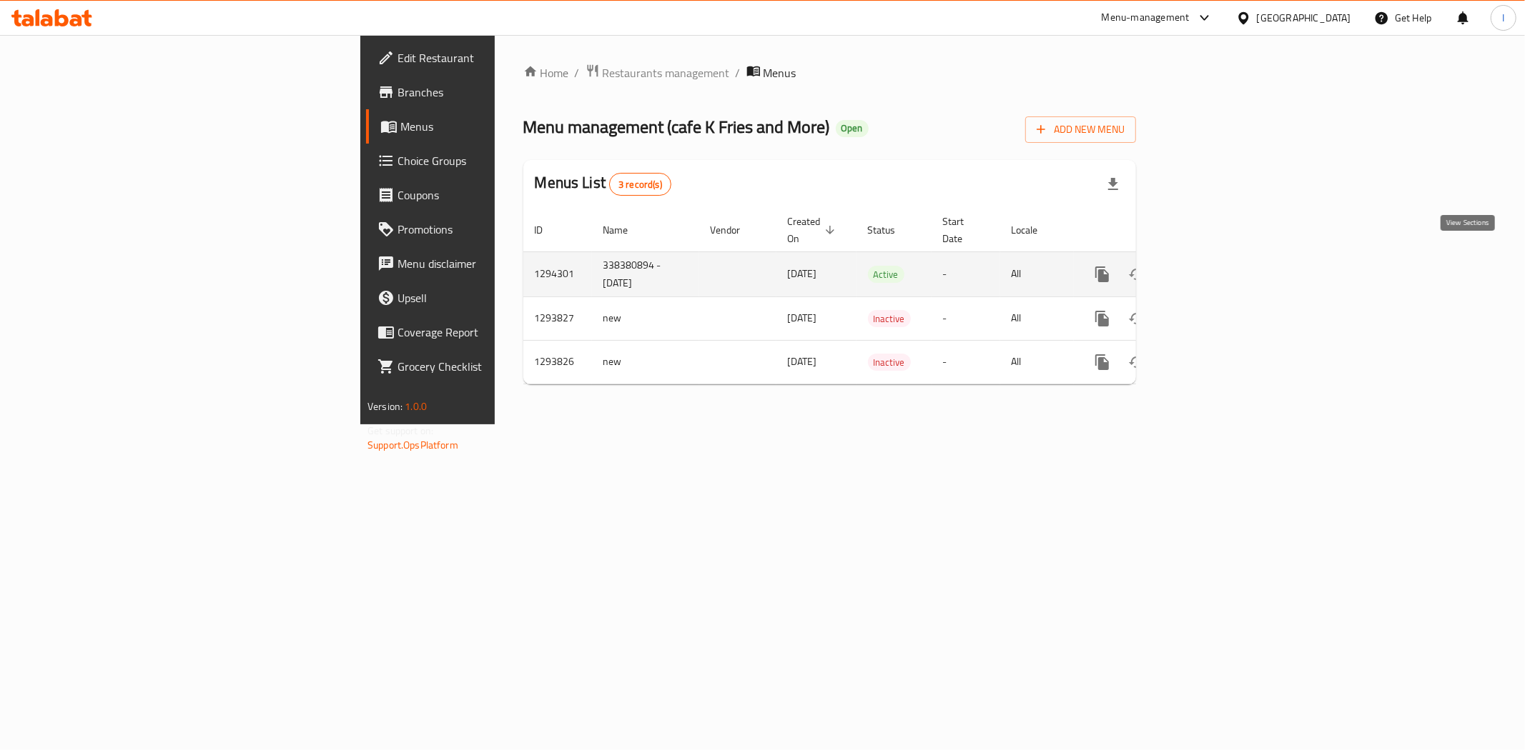
click at [1214, 266] on icon "enhanced table" at bounding box center [1205, 274] width 17 height 17
